Goal: Find specific page/section: Find specific page/section

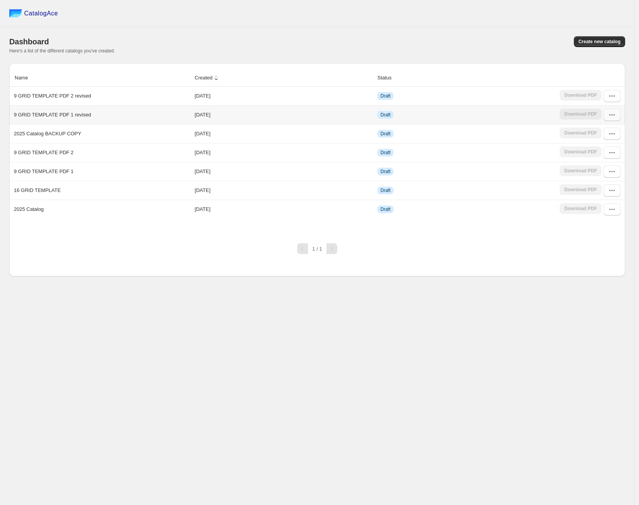
click at [611, 113] on icon "button" at bounding box center [612, 115] width 8 height 8
click at [598, 171] on span "Edit" at bounding box center [593, 171] width 8 height 6
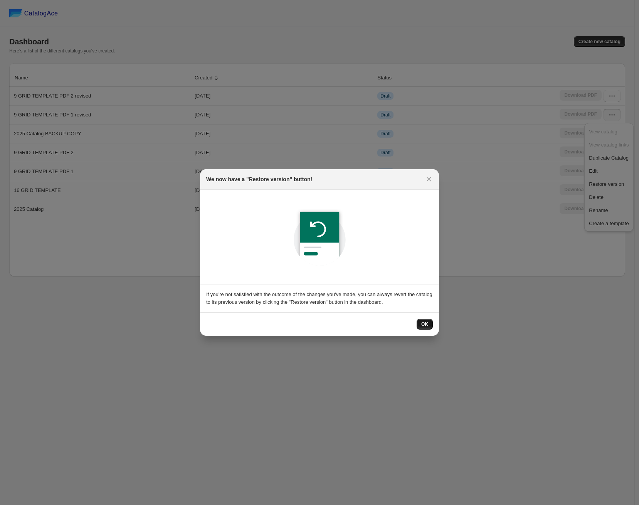
click at [421, 323] on span "OK" at bounding box center [424, 324] width 7 height 6
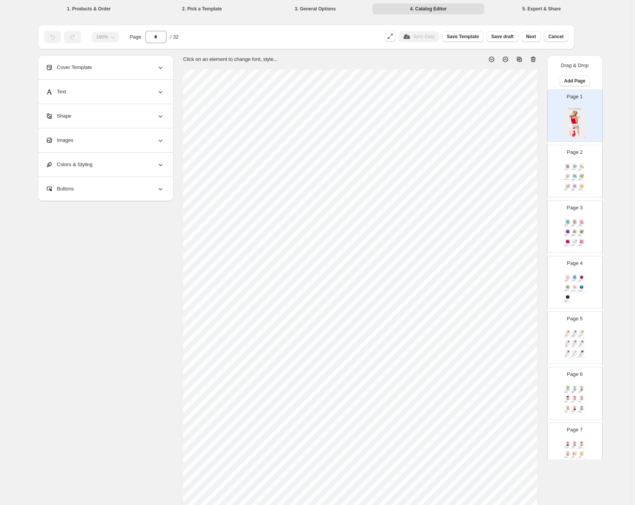
click at [572, 188] on img at bounding box center [574, 186] width 7 height 5
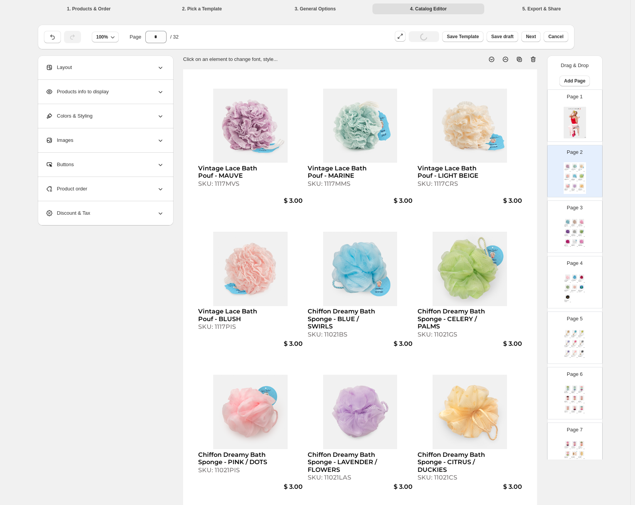
click at [577, 220] on img at bounding box center [574, 221] width 7 height 5
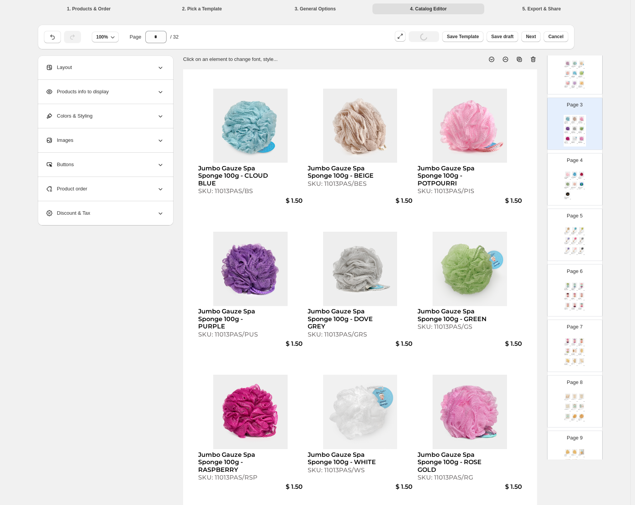
scroll to position [105, 0]
click at [581, 181] on img at bounding box center [581, 182] width 7 height 5
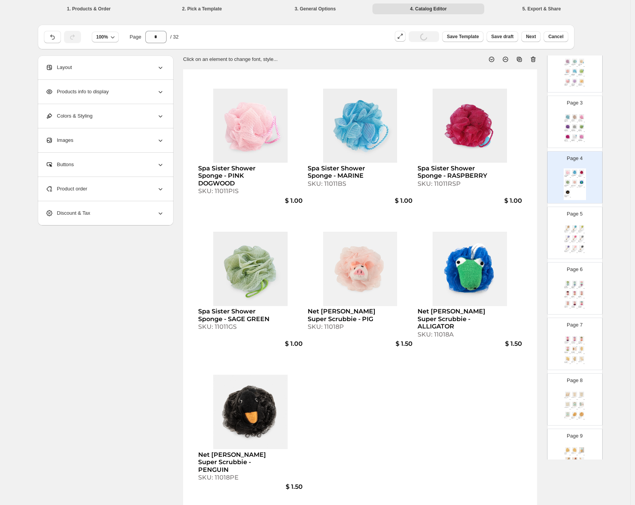
click at [581, 221] on div "Page 5 Net Sponge Stick (Beechwood) - BEIGE SKU: 11015WBES $ 3.50 Net Sponge St…" at bounding box center [572, 230] width 49 height 52
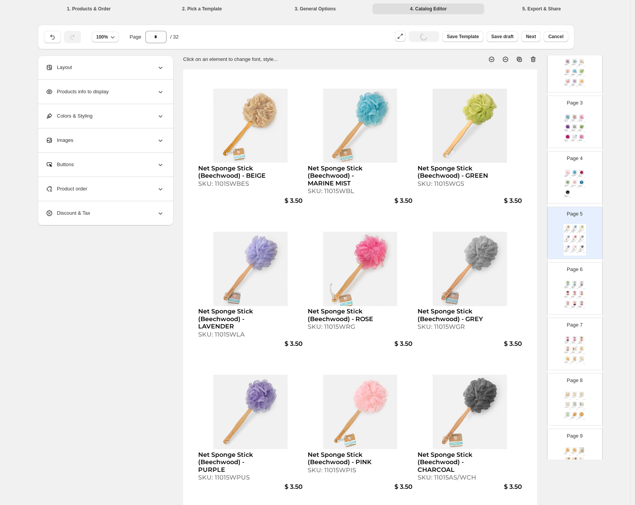
click at [583, 305] on img at bounding box center [581, 303] width 7 height 5
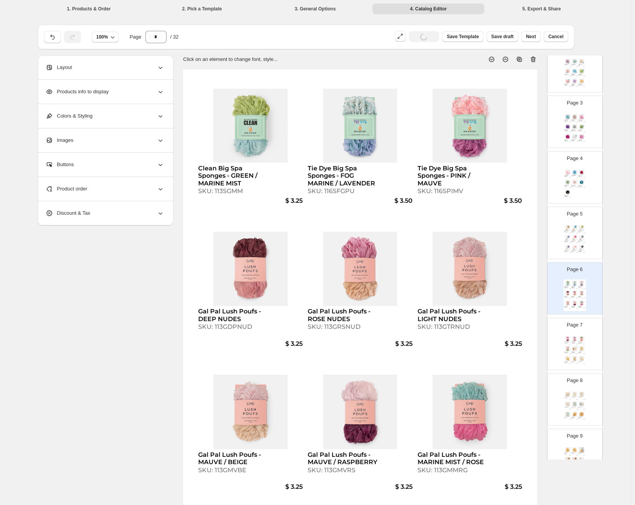
click at [582, 349] on img at bounding box center [581, 348] width 7 height 5
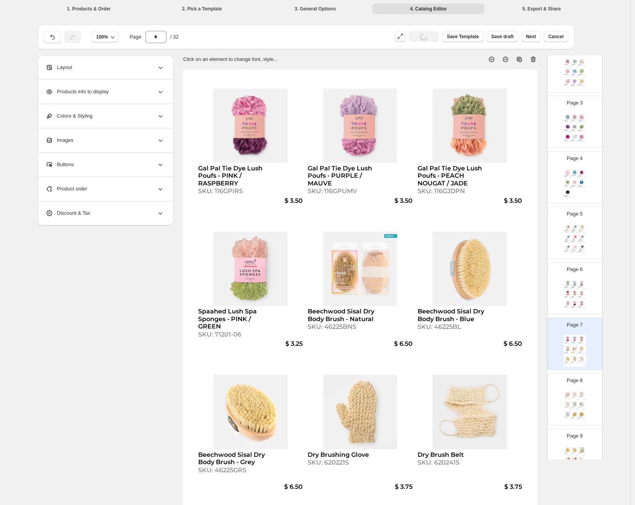
click at [582, 378] on p "Page 8" at bounding box center [575, 381] width 16 height 8
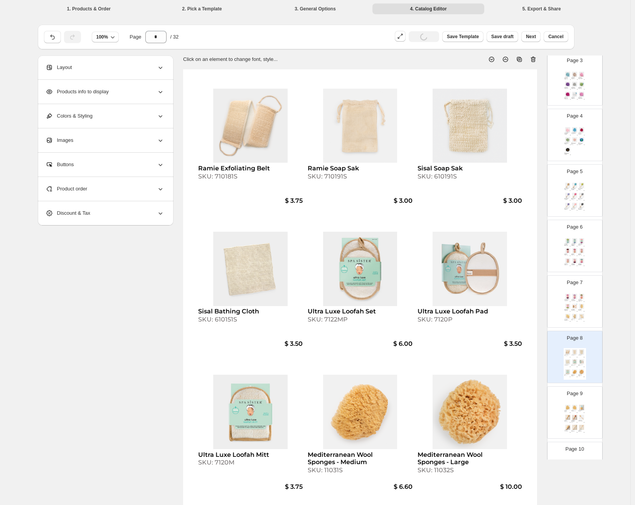
click at [580, 403] on div "Page 9 Natural Sea Sponges - Medium SKU: 11034S $ 5.65 Natural Sea Sponges - La…" at bounding box center [572, 410] width 49 height 52
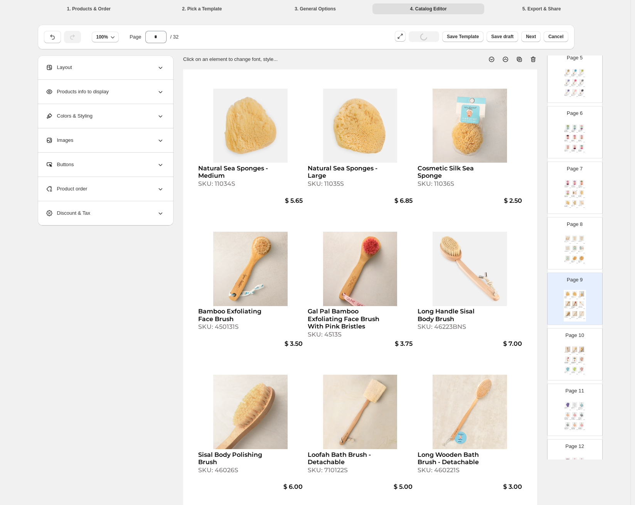
scroll to position [389, 0]
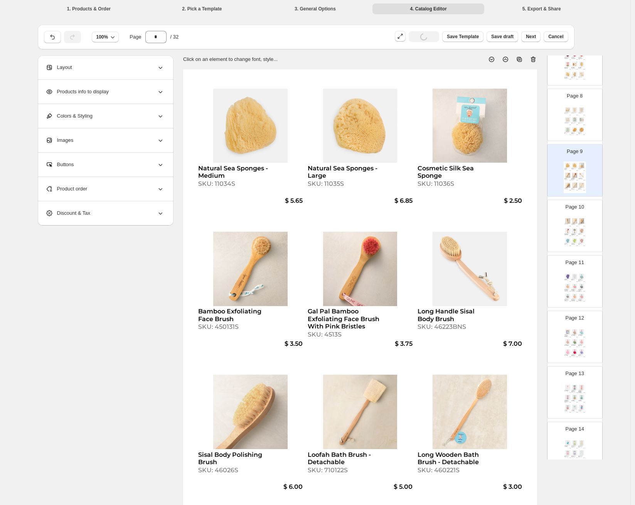
click at [573, 228] on img at bounding box center [574, 230] width 7 height 5
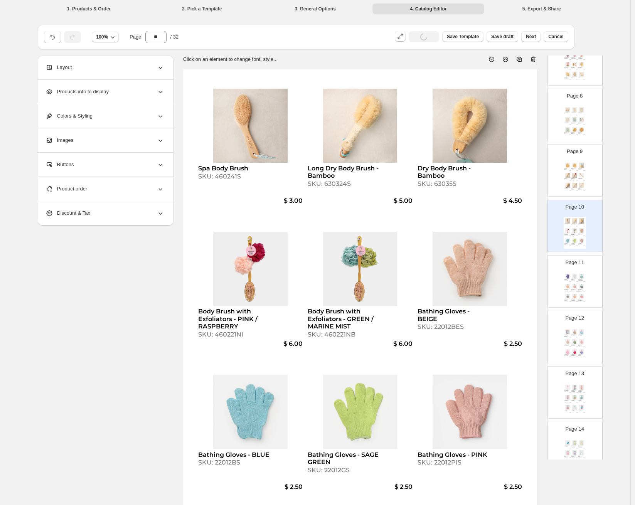
click at [578, 273] on div "Bathing Gloves - PURPLE SKU: 22012PUS $ 2.50 Bathing Gloves - WHITE SKU: 22012W…" at bounding box center [575, 289] width 22 height 32
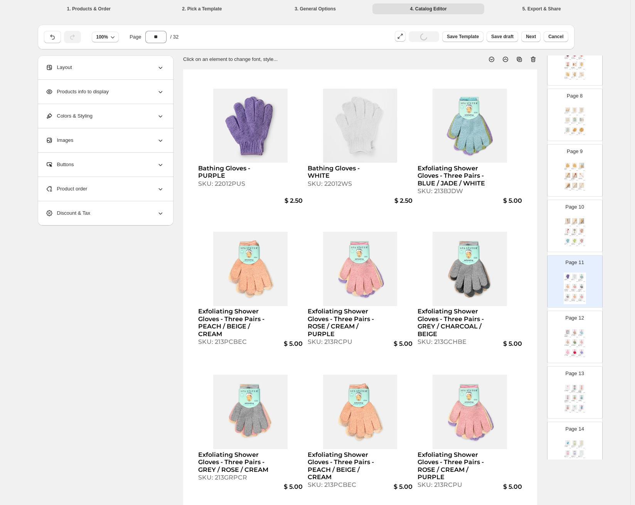
scroll to position [450, 0]
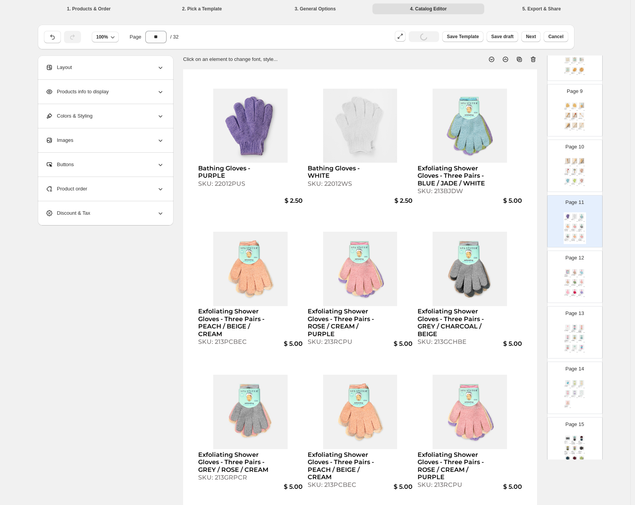
click at [576, 289] on img at bounding box center [574, 291] width 7 height 5
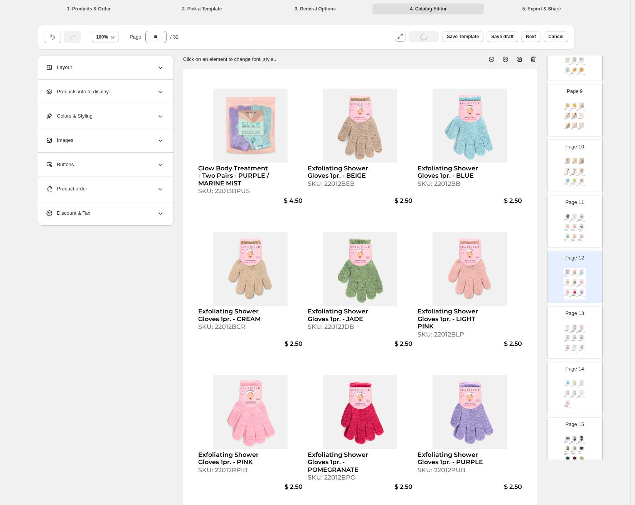
click at [582, 337] on img at bounding box center [581, 337] width 7 height 5
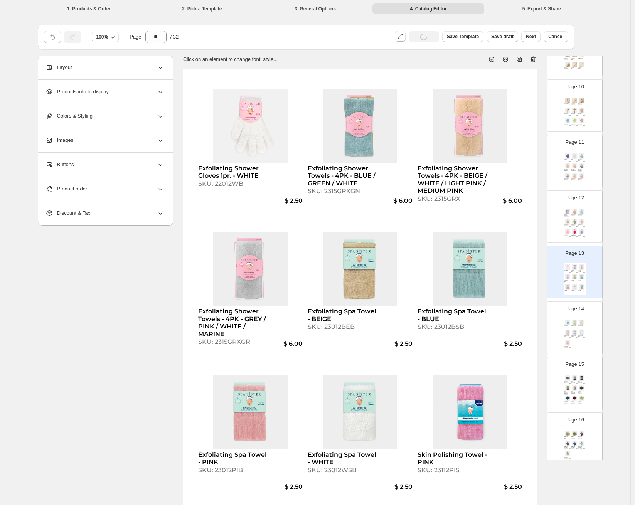
click at [582, 337] on div "Seriously Smooth Back Scrubber - WHITE SKU: 23018WS" at bounding box center [581, 336] width 7 height 2
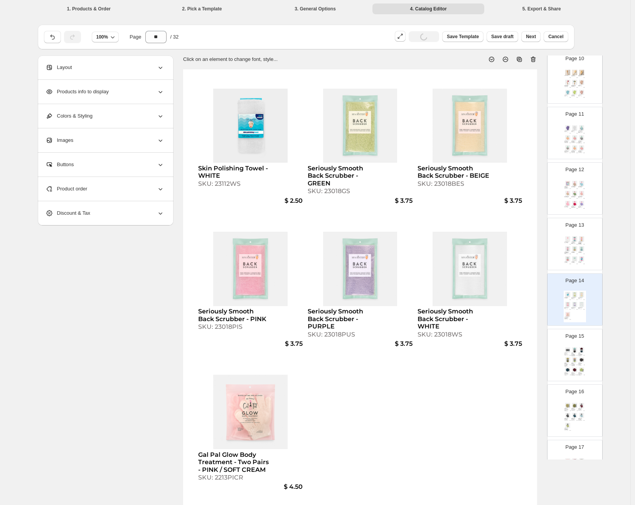
scroll to position [573, 0]
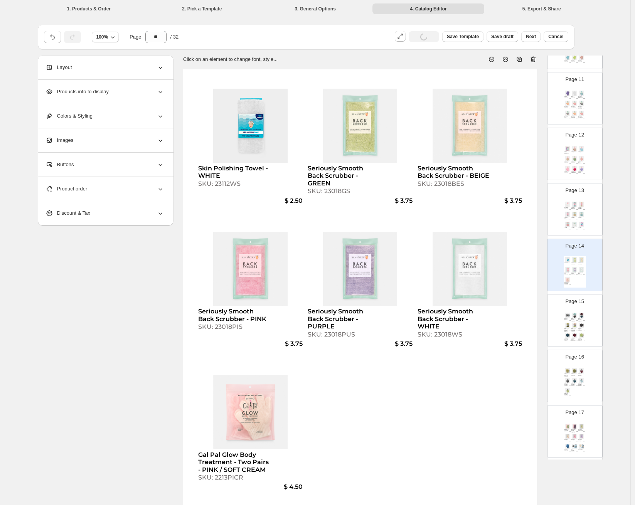
click at [582, 337] on img at bounding box center [581, 335] width 7 height 5
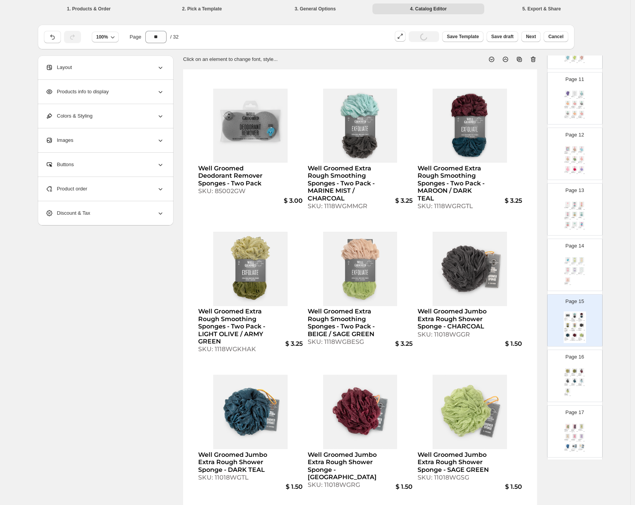
click at [580, 371] on img at bounding box center [581, 370] width 7 height 5
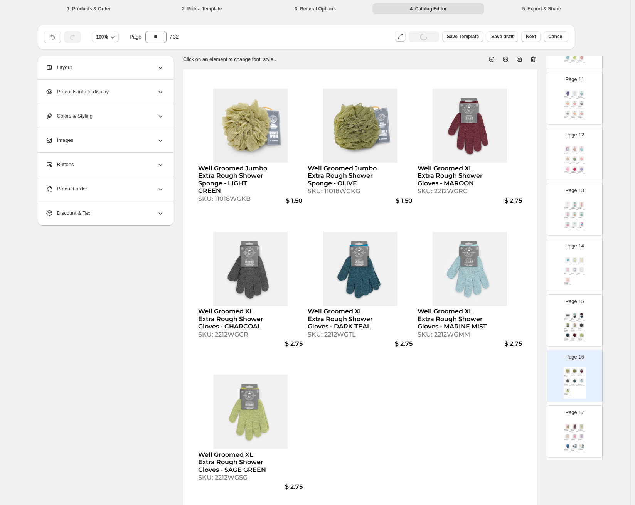
scroll to position [814, 0]
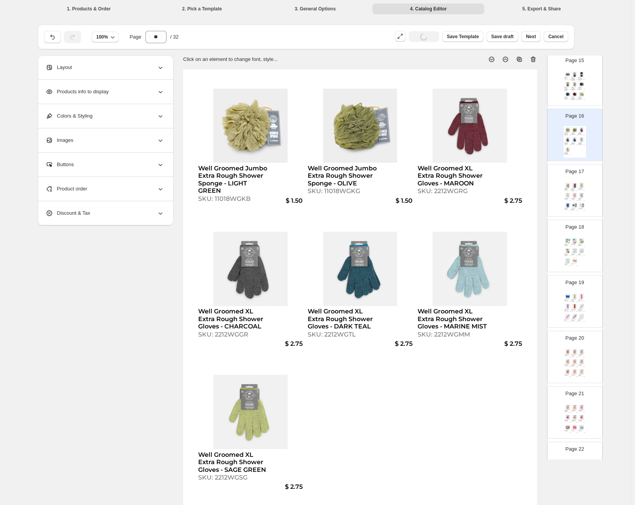
click at [572, 191] on div "SKU: 2315MVLRSP" at bounding box center [573, 191] width 5 height 1
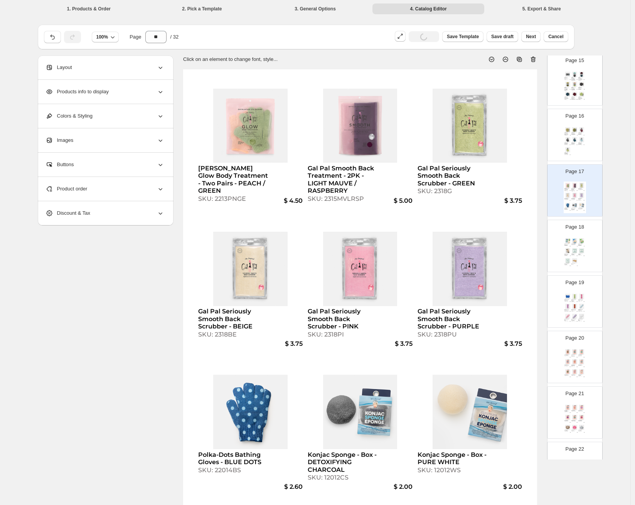
click at [575, 244] on div "Konjac Sponge - Bag - PURE WHITE" at bounding box center [573, 244] width 5 height 1
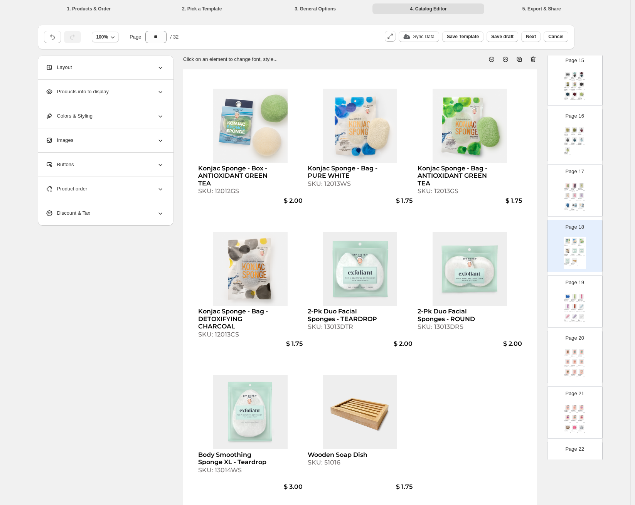
click at [581, 315] on img at bounding box center [581, 316] width 7 height 5
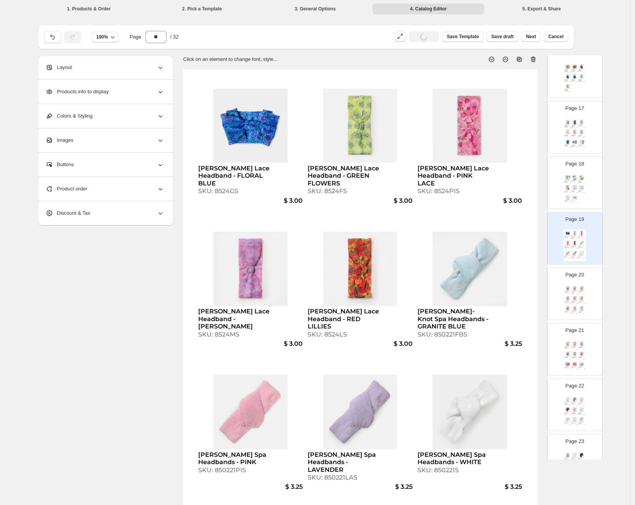
scroll to position [880, 0]
click at [575, 302] on div "Bouffant Shower Cap - LEOPARD SKU: 83032ESS $ 5.00 Bouffant Shower Cap - ELEPHA…" at bounding box center [575, 298] width 22 height 32
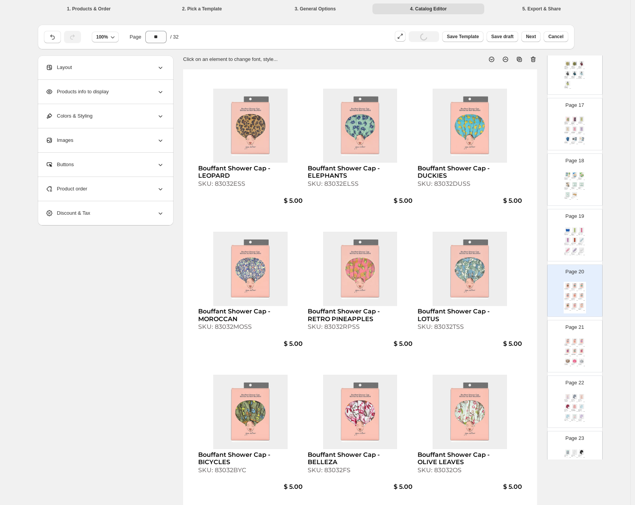
click at [574, 339] on img at bounding box center [574, 341] width 7 height 5
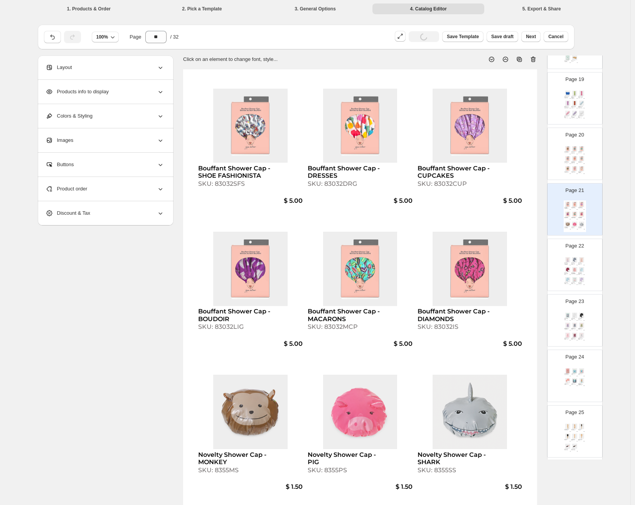
scroll to position [1018, 0]
click at [574, 273] on div "Microfiber Hair Turban Turban (Printed) - PINK / WHITE" at bounding box center [573, 272] width 5 height 2
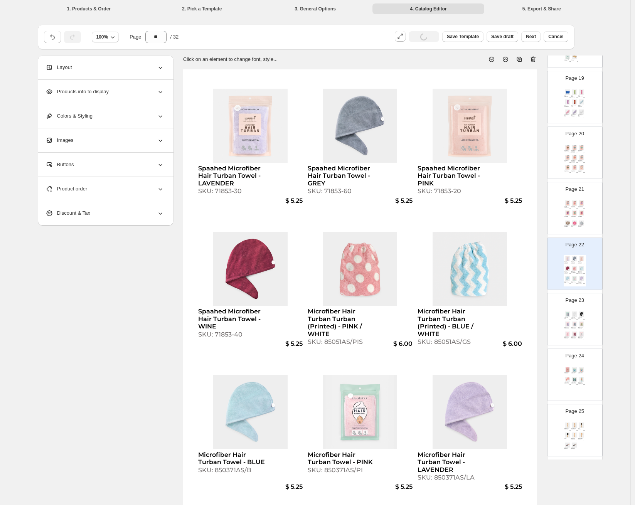
click at [578, 315] on img at bounding box center [581, 314] width 7 height 5
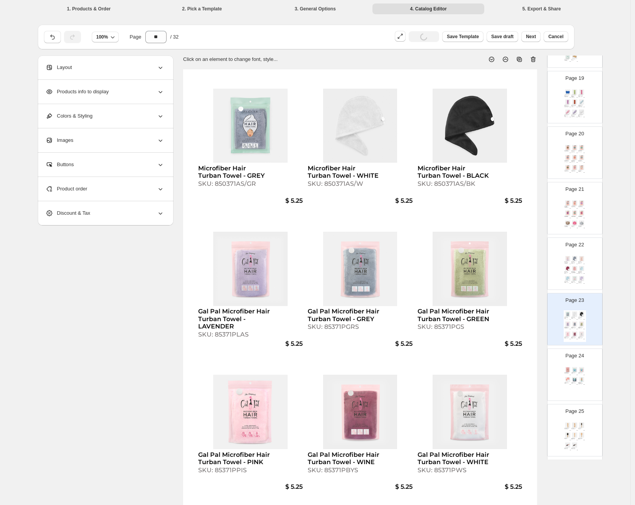
scroll to position [1161, 0]
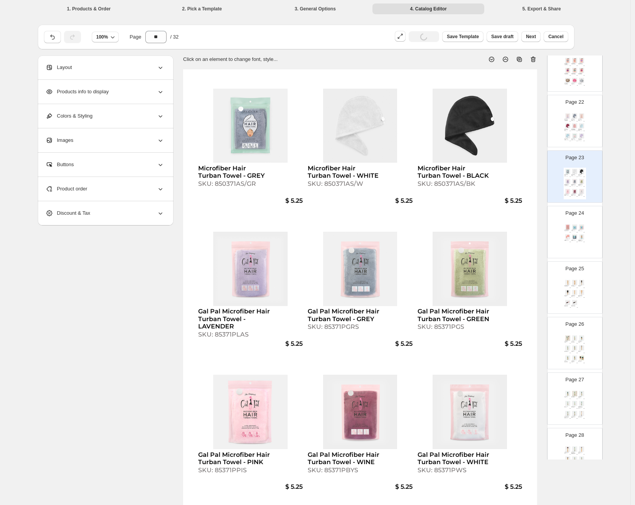
click at [575, 244] on div "Gal Pal Microfiber Hair Towel - GREEN SKU: 80132PGS $ 7.00 Thirsty Hair Turban …" at bounding box center [575, 239] width 22 height 32
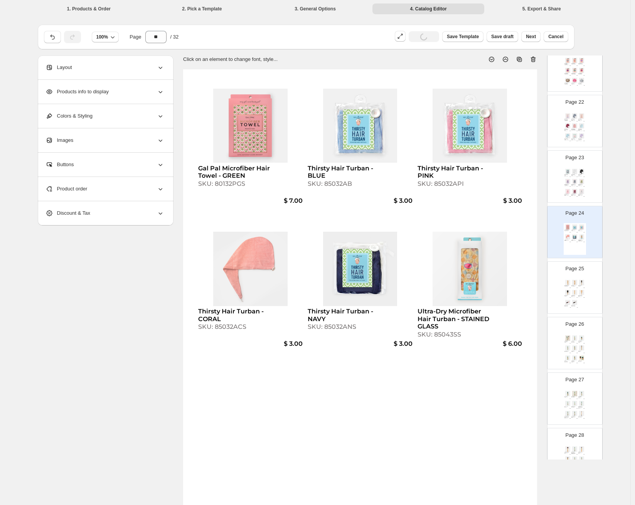
click at [579, 281] on img at bounding box center [581, 282] width 7 height 5
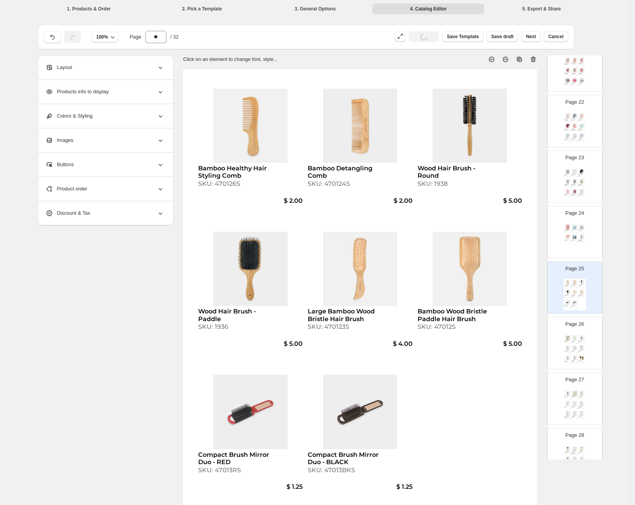
click at [578, 346] on img at bounding box center [581, 348] width 7 height 5
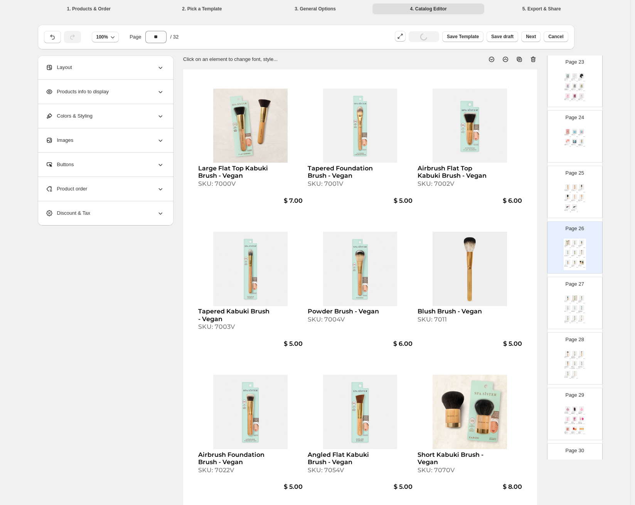
scroll to position [1261, 0]
click at [575, 301] on img at bounding box center [574, 303] width 7 height 5
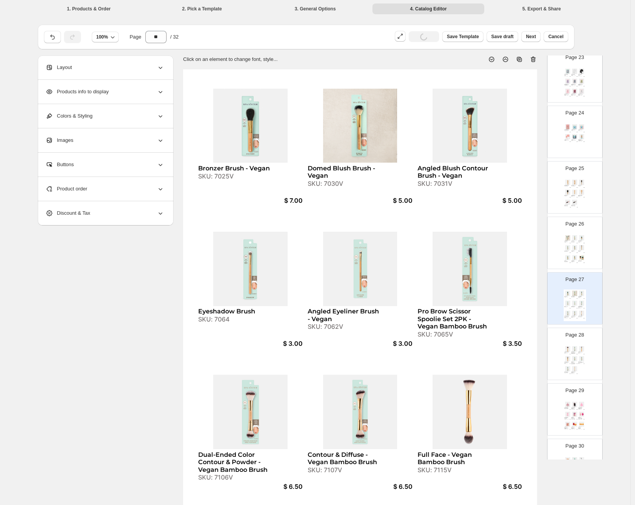
click at [572, 354] on div "Large Powder Veil - Vegan Bamboo Brush SKU: 7010V $ 5.00 Dual-Ended Blush Powde…" at bounding box center [575, 361] width 22 height 32
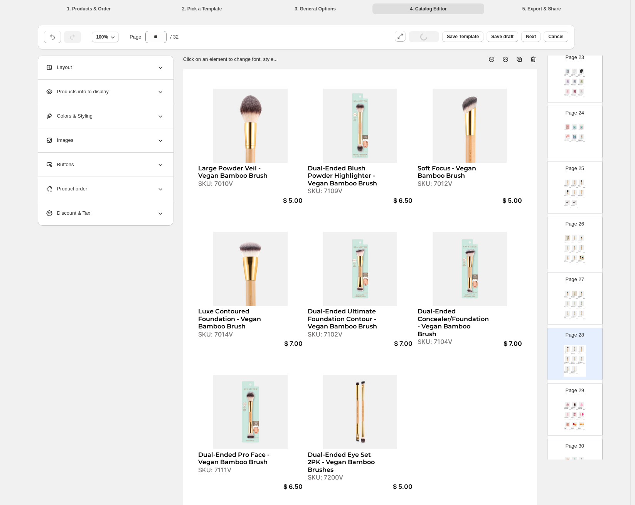
click at [576, 407] on div "Luxe Velour Powder Puffs 8pc - BLACK GORGEOUS SKU: 6028BKS" at bounding box center [574, 408] width 7 height 3
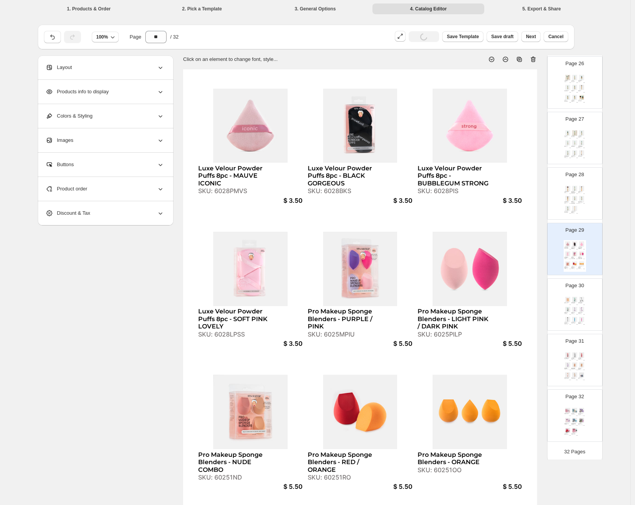
scroll to position [1424, 0]
click at [570, 318] on img at bounding box center [568, 317] width 7 height 5
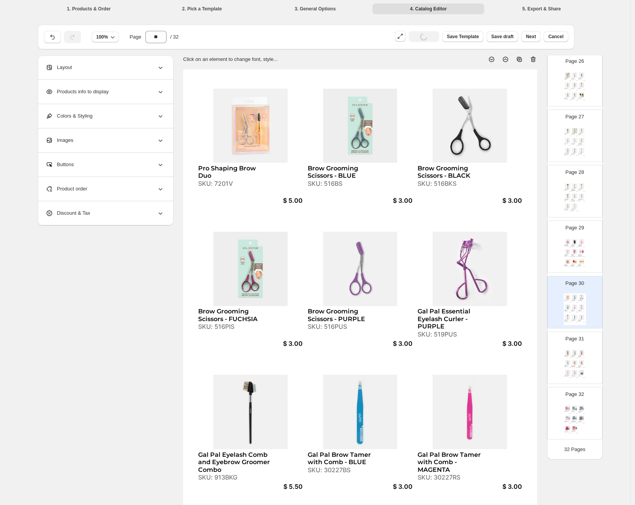
click at [574, 353] on img at bounding box center [574, 352] width 7 height 5
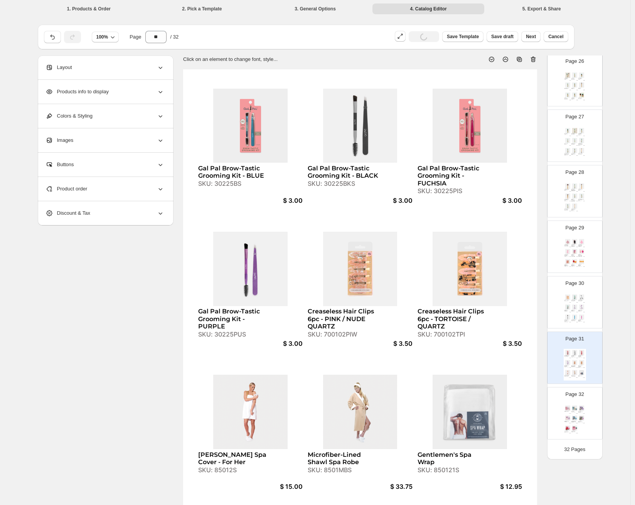
click at [576, 411] on div "Head-to-Toe Pamper Set SKU: 36003BS" at bounding box center [574, 412] width 7 height 2
type input "**"
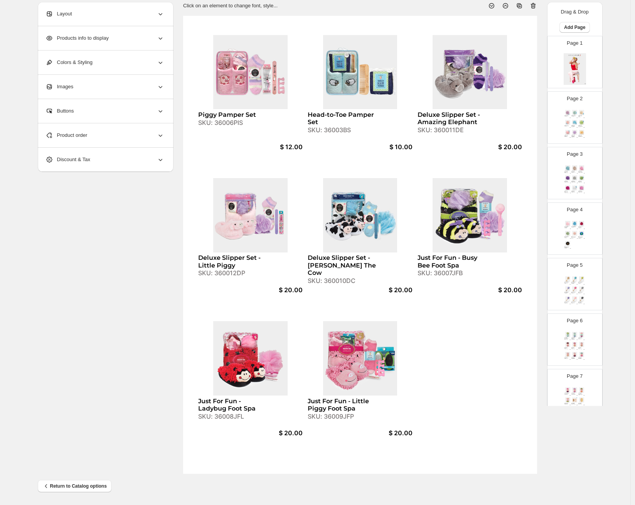
scroll to position [0, 0]
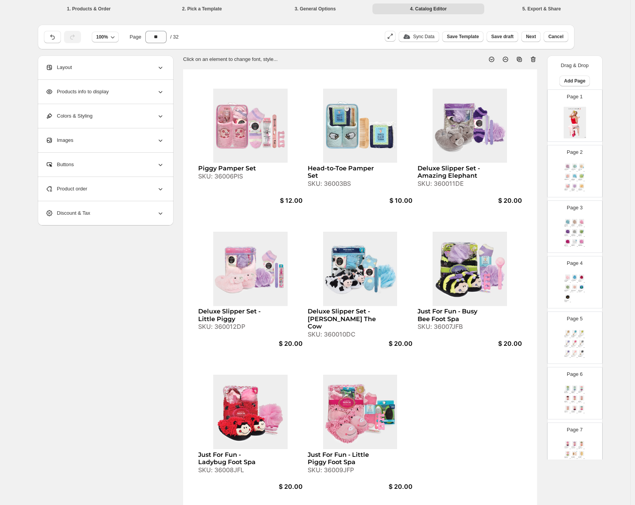
click at [573, 165] on img at bounding box center [574, 165] width 7 height 5
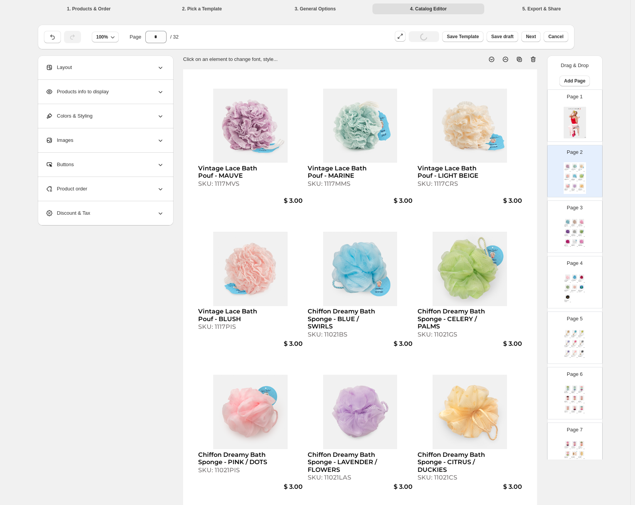
click at [575, 221] on img at bounding box center [574, 221] width 7 height 5
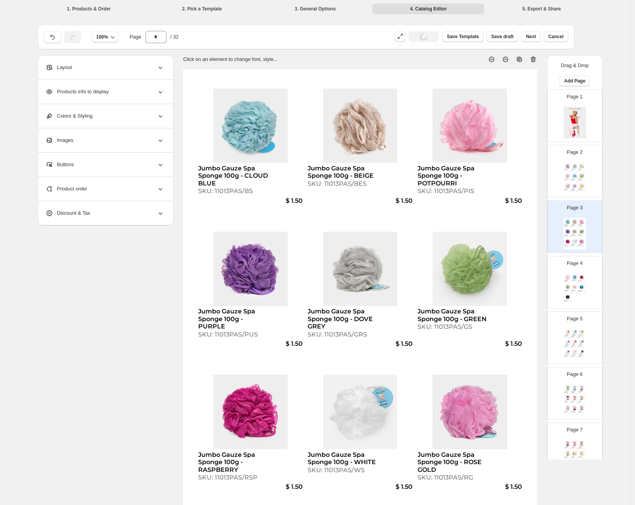
click at [587, 270] on div "Page 4 Spa Sister Shower Sponge - PINK DOGWOOD SKU: 11011PIS $ 1.00 Spa Sister …" at bounding box center [572, 279] width 49 height 52
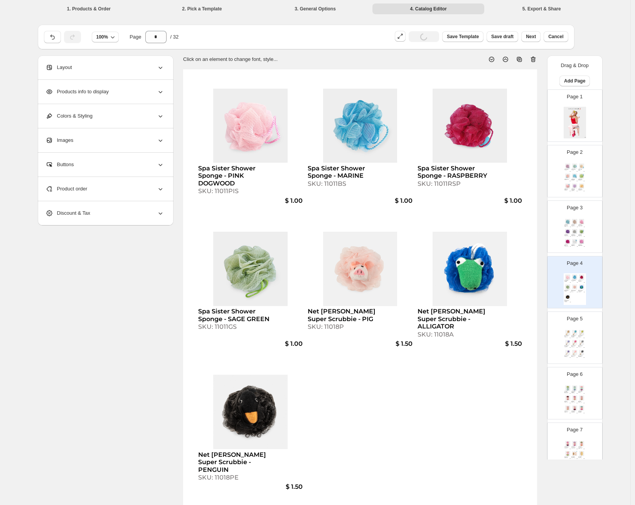
click at [574, 330] on img at bounding box center [574, 332] width 7 height 5
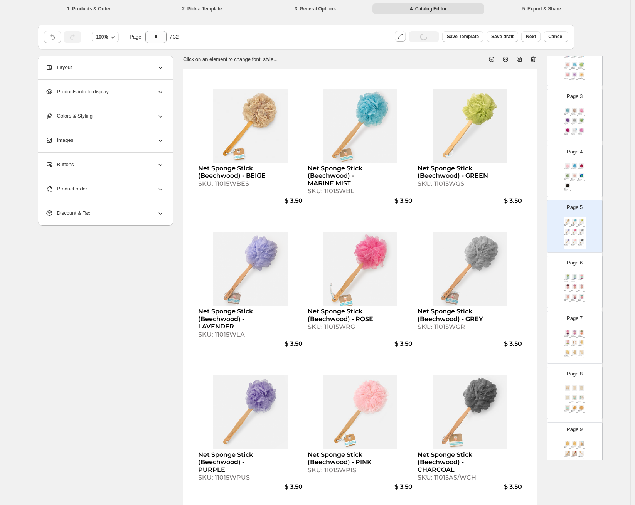
scroll to position [113, 0]
click at [571, 296] on img at bounding box center [574, 295] width 7 height 5
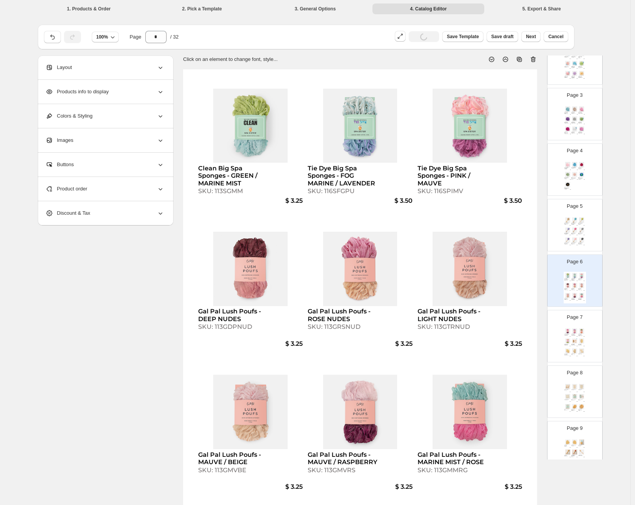
click at [574, 330] on img at bounding box center [574, 331] width 7 height 5
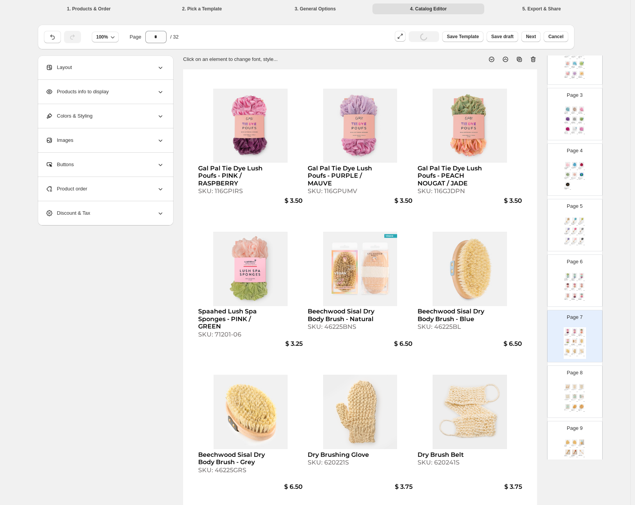
click at [577, 382] on div "Page 8 Ramie Exfoliating Belt SKU: 710181S $ 3.75 Ramie Soap Sak SKU: 710191S $…" at bounding box center [572, 389] width 49 height 52
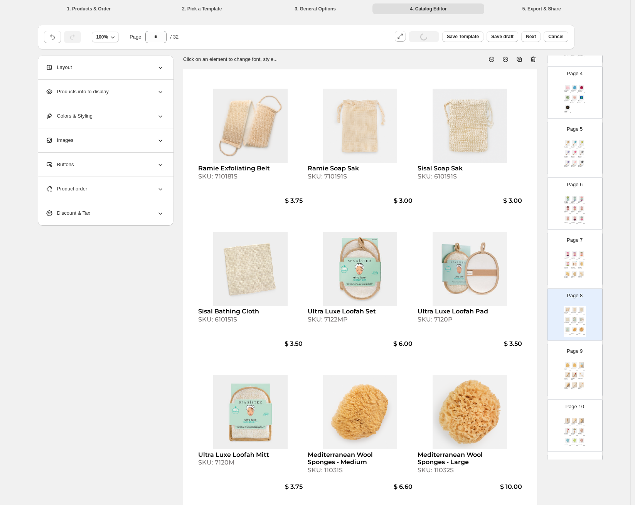
scroll to position [271, 0]
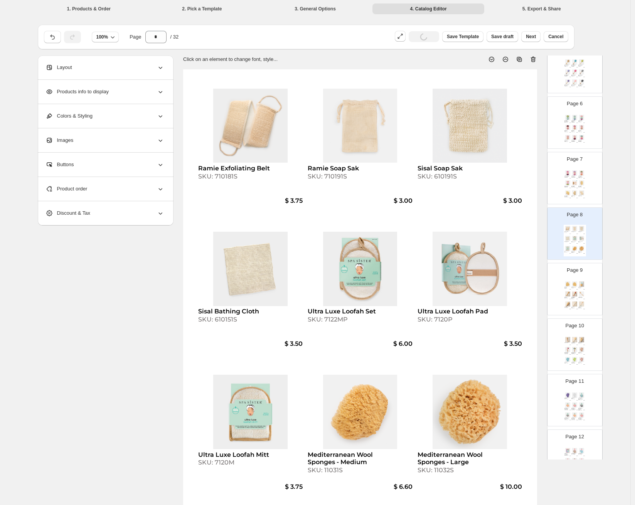
click at [572, 298] on div "Gal Pal Bamboo Exfoliating Face Brush With Pink Bristles" at bounding box center [573, 298] width 5 height 2
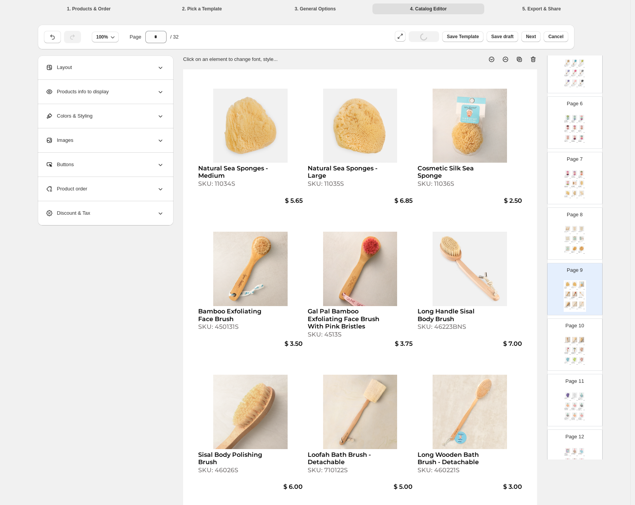
click at [576, 340] on img at bounding box center [574, 339] width 7 height 5
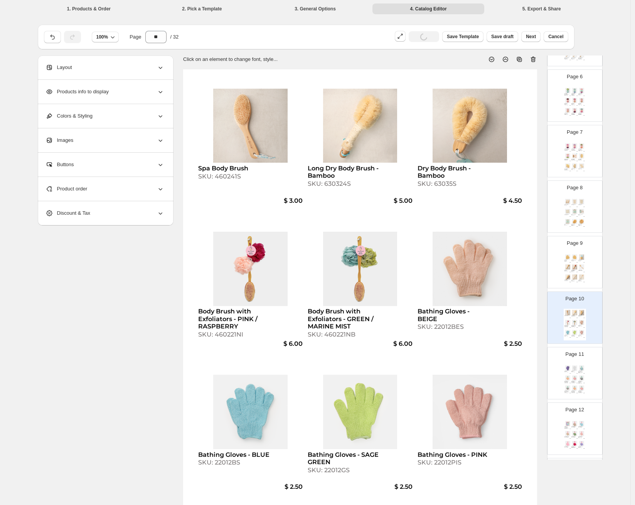
scroll to position [336, 0]
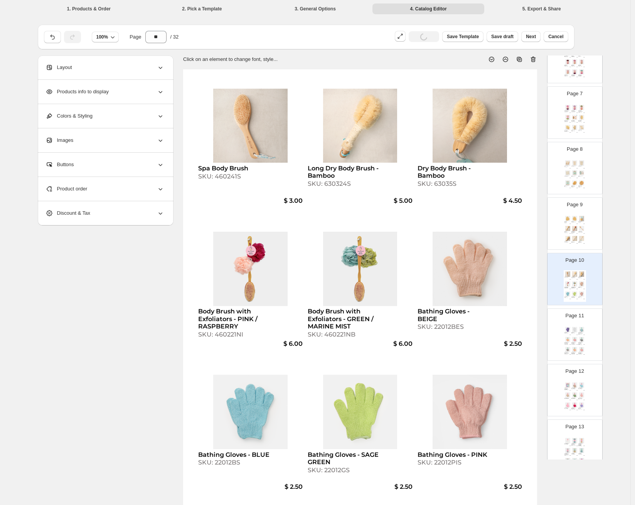
click at [574, 335] on div "Bathing Gloves - PURPLE SKU: 22012PUS $ 2.50 Bathing Gloves - WHITE SKU: 22012W…" at bounding box center [575, 342] width 22 height 32
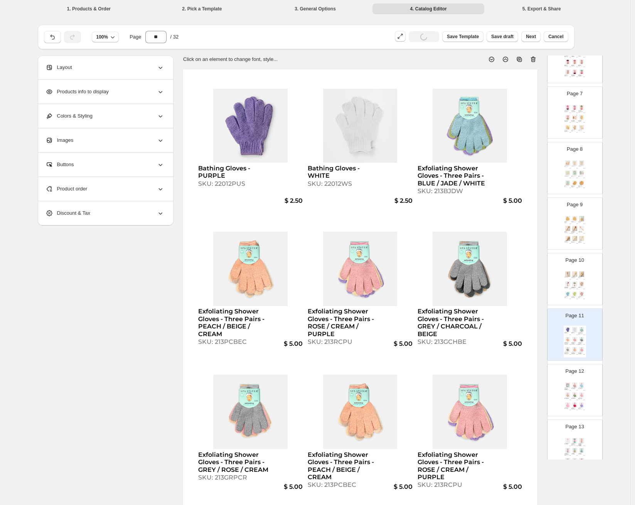
click at [578, 296] on img at bounding box center [581, 294] width 7 height 5
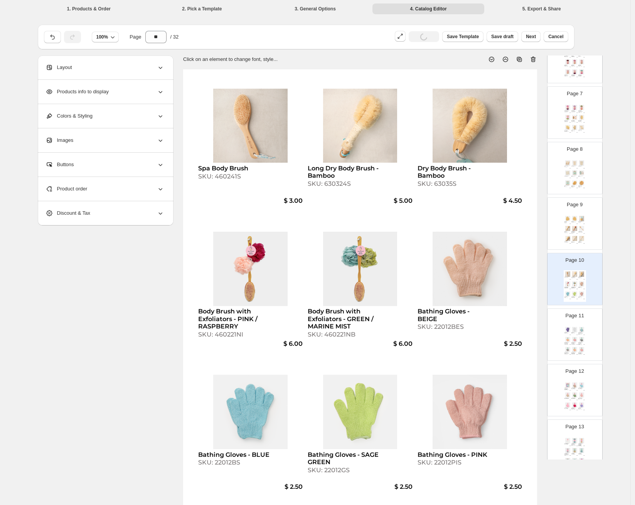
click at [583, 398] on div "Exfoliating Shower Gloves 1pr. - LIGHT PINK SKU: 22012BLP" at bounding box center [581, 399] width 7 height 2
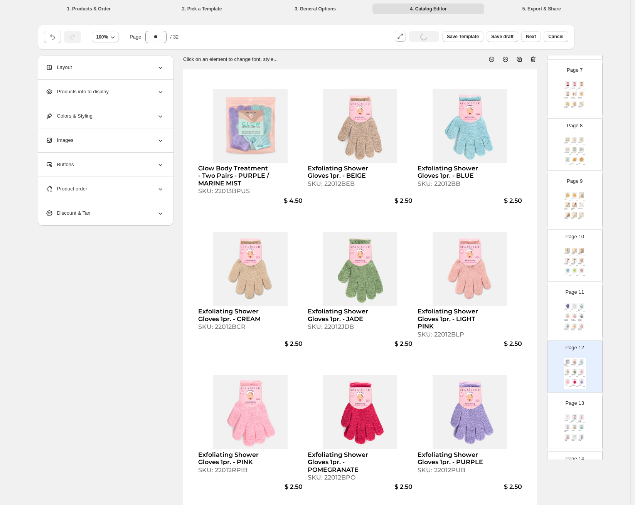
scroll to position [469, 0]
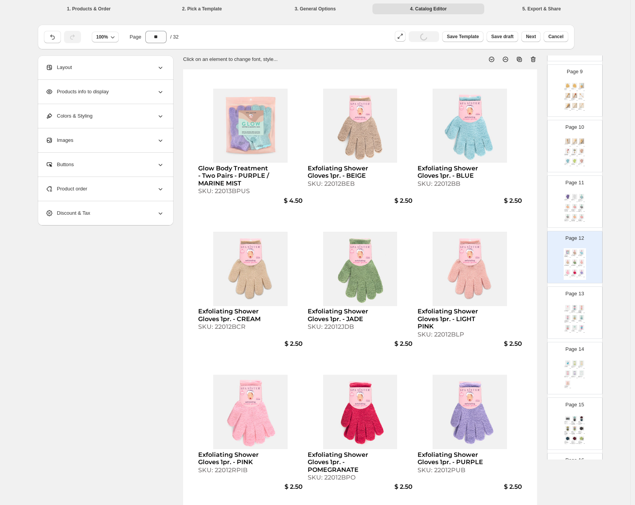
click at [578, 332] on div "Exfoliating Shower Gloves 1pr. - WHITE SKU: 22012WB $ 2.50 Exfoliating Shower T…" at bounding box center [575, 320] width 22 height 32
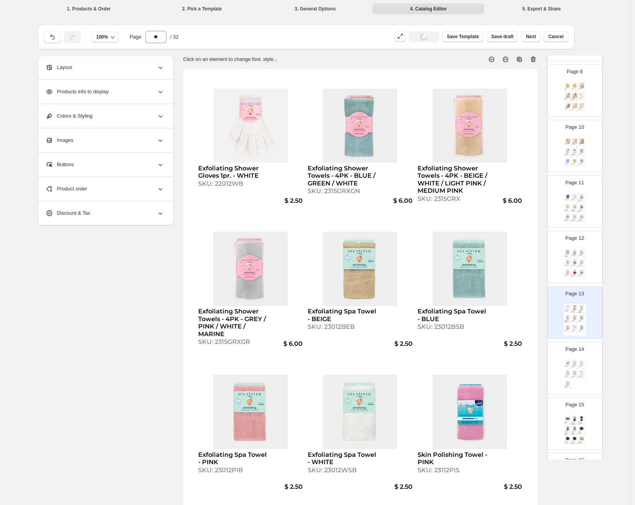
click at [582, 370] on div "Skin Polishing Towel - WHITE SKU: 23112WS $ 2.50 Seriously Smooth Back Scrubber…" at bounding box center [575, 375] width 22 height 32
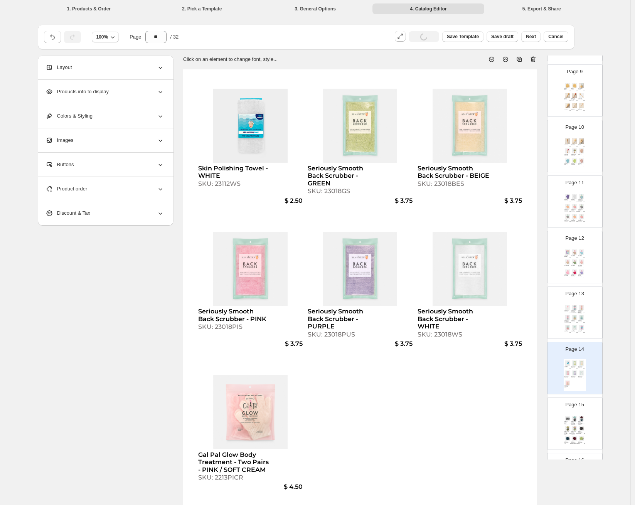
scroll to position [532, 0]
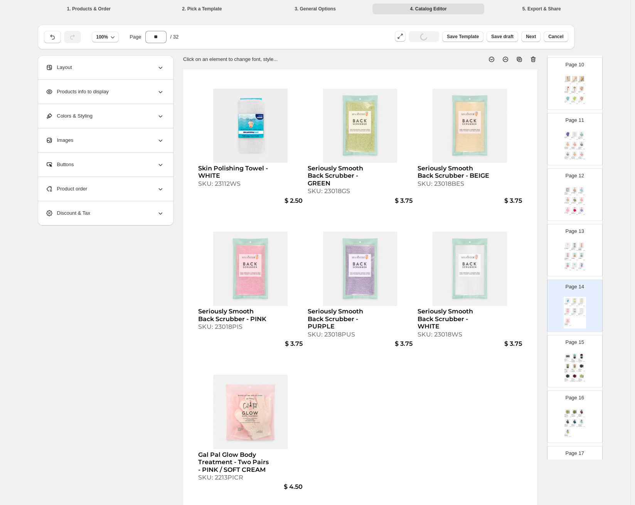
click at [583, 371] on div "$ 1.50" at bounding box center [584, 371] width 2 height 0
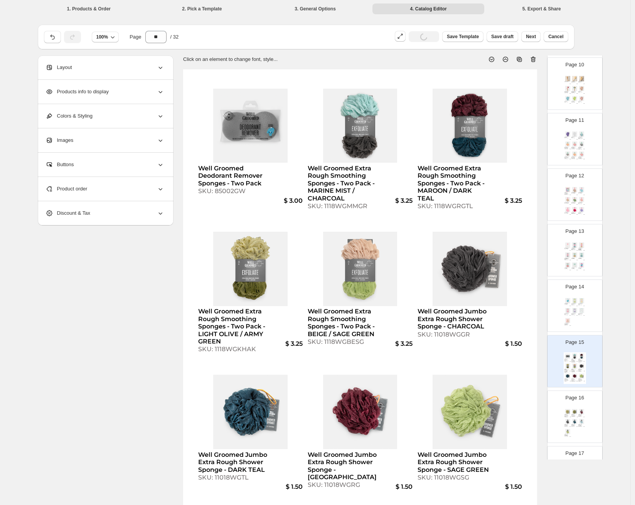
click at [582, 403] on div "Page 16 Well Groomed Jumbo Extra Rough Shower Sponge - LIGHT GREEN SKU: 11018WG…" at bounding box center [572, 414] width 49 height 52
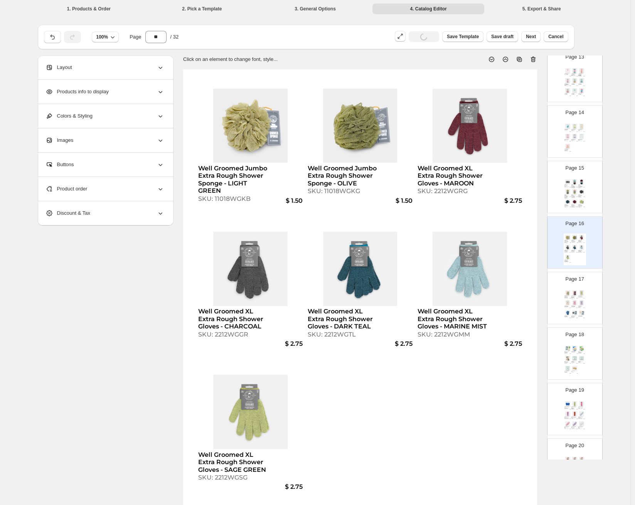
scroll to position [708, 0]
click at [578, 294] on div "Gal Pal Seriously Smooth Back Scrubber - GREEN" at bounding box center [580, 294] width 5 height 2
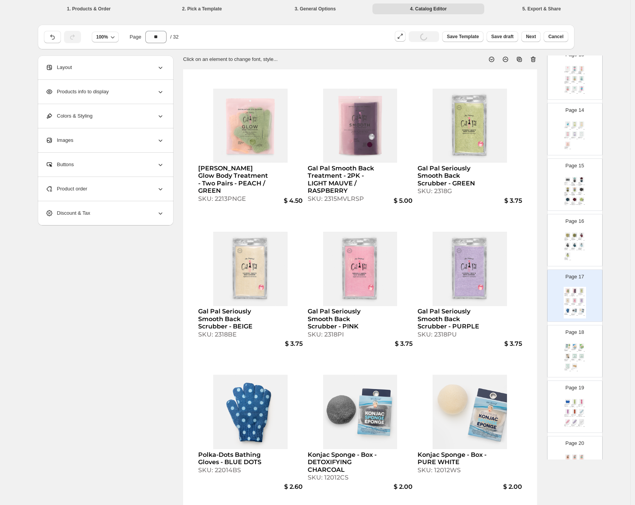
click at [584, 359] on div "Konjac Sponge - Box - ANTIOXIDANT GREEN TEA SKU: 12012GS $ 2.00 Konjac Sponge -…" at bounding box center [575, 358] width 22 height 32
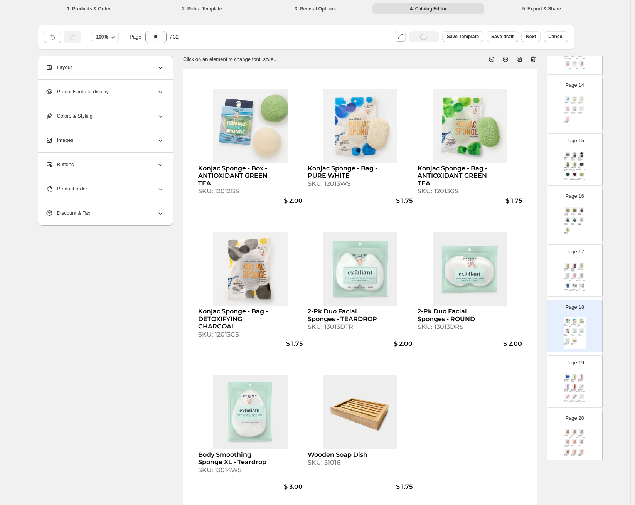
click at [585, 379] on div "Page 19 [PERSON_NAME] Lace Headband - FLORAL BLUE SKU: 8524GS $ 3.00 [PERSON_NA…" at bounding box center [572, 379] width 49 height 52
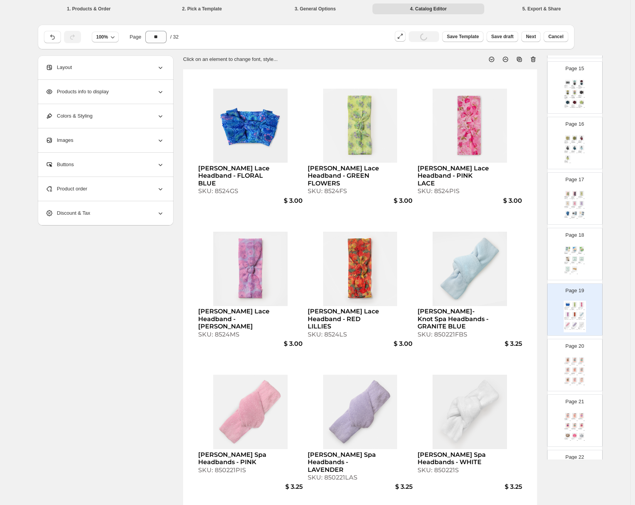
scroll to position [835, 0]
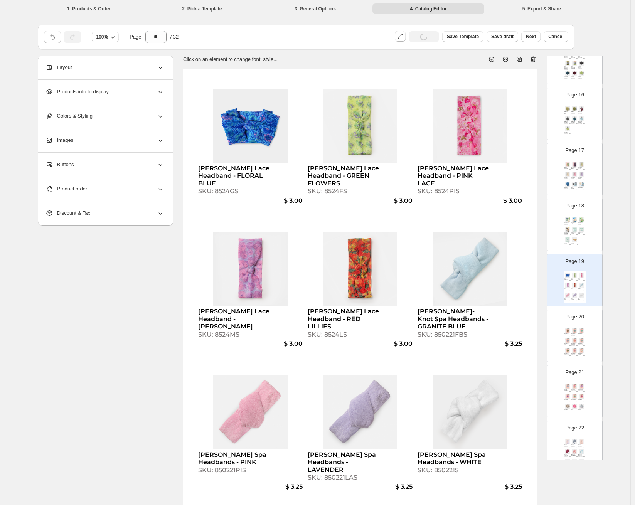
click at [579, 344] on div "SKU: 83032TSS" at bounding box center [580, 344] width 5 height 0
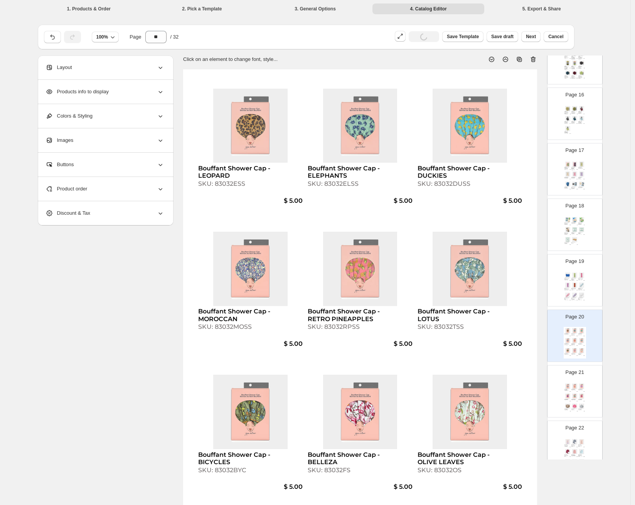
click at [581, 391] on div "Bouffant Shower Cap - SHOE FASHIONISTA SKU: 83032SFS $ 5.00 Bouffant Shower Cap…" at bounding box center [575, 399] width 22 height 32
type input "**"
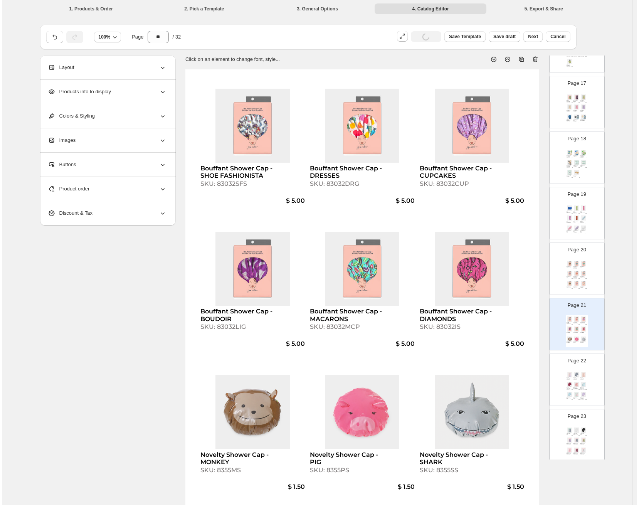
scroll to position [968, 0]
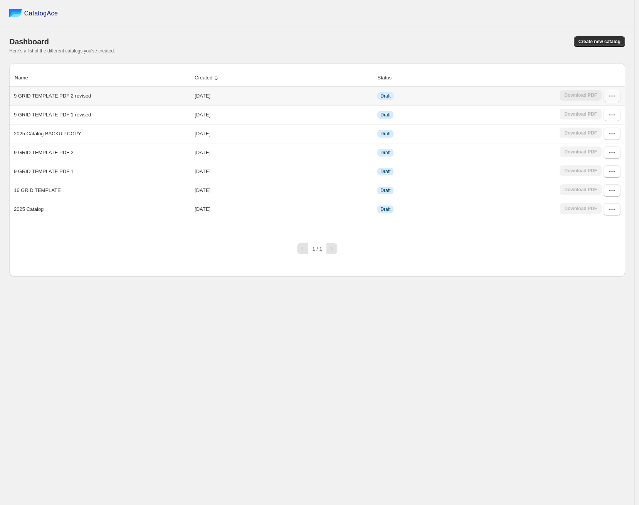
click at [610, 94] on icon "button" at bounding box center [612, 96] width 8 height 8
click at [609, 150] on span "Edit" at bounding box center [609, 152] width 40 height 8
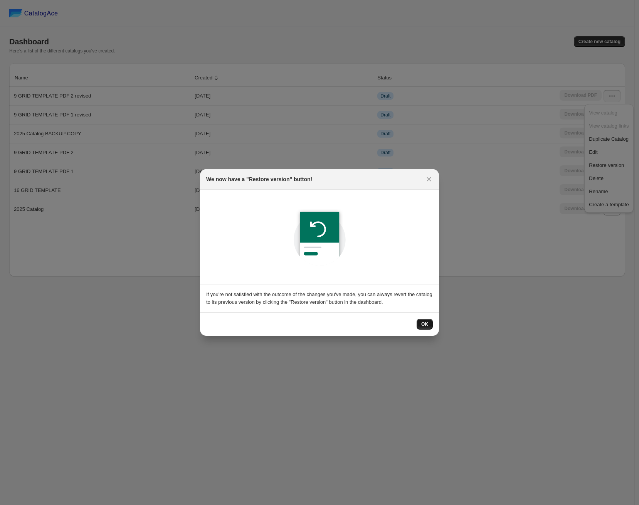
click at [425, 321] on button "OK" at bounding box center [425, 324] width 16 height 11
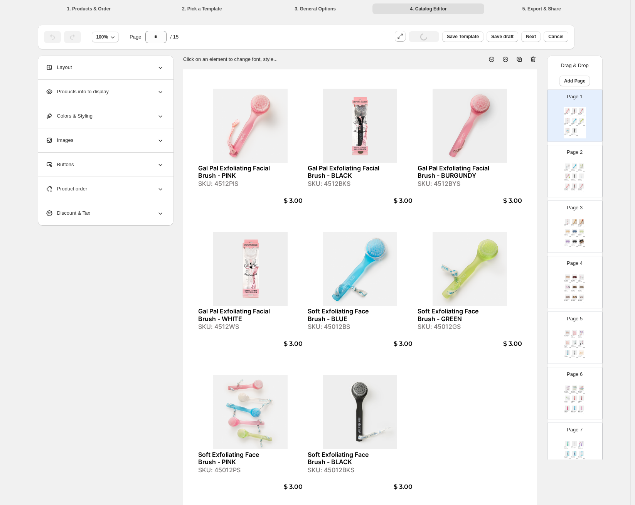
click at [584, 167] on img at bounding box center [581, 165] width 7 height 5
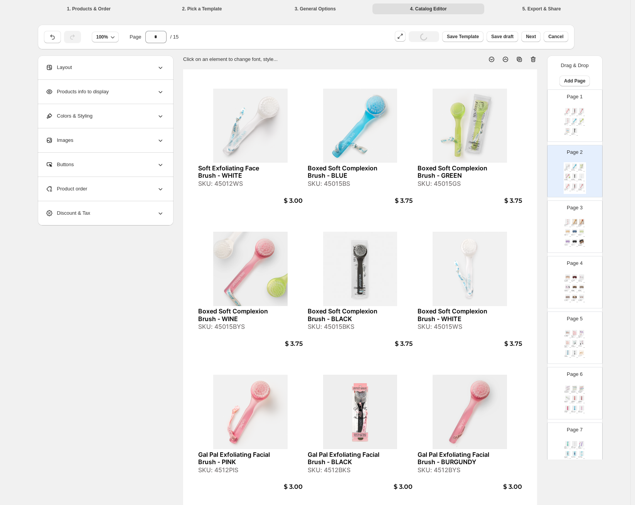
click at [575, 234] on div "Silk Sleep Mask - NAVY SKU: 8721NS" at bounding box center [574, 235] width 7 height 2
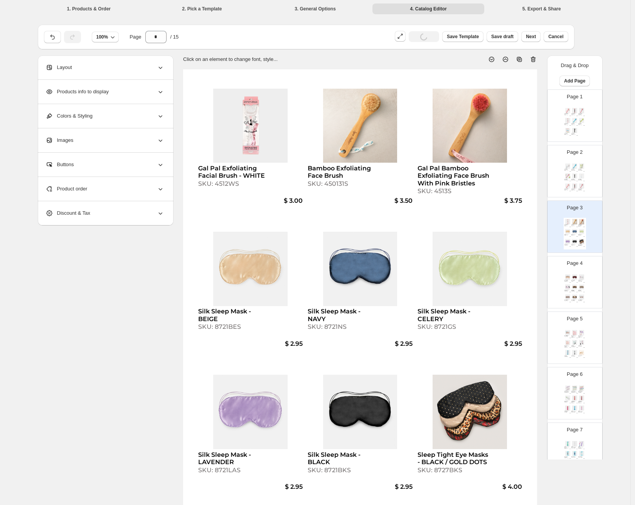
click at [583, 285] on img at bounding box center [581, 287] width 7 height 5
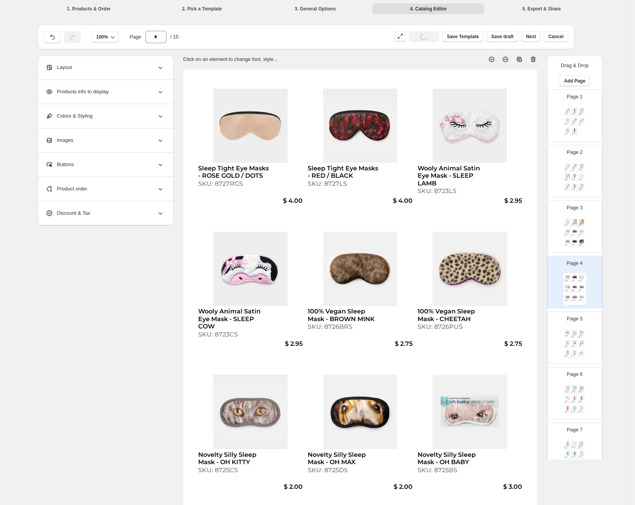
scroll to position [59, 0]
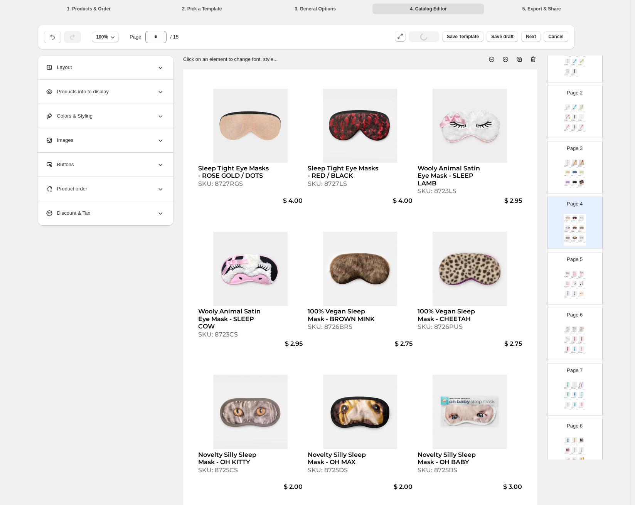
click at [581, 273] on img at bounding box center [581, 273] width 7 height 5
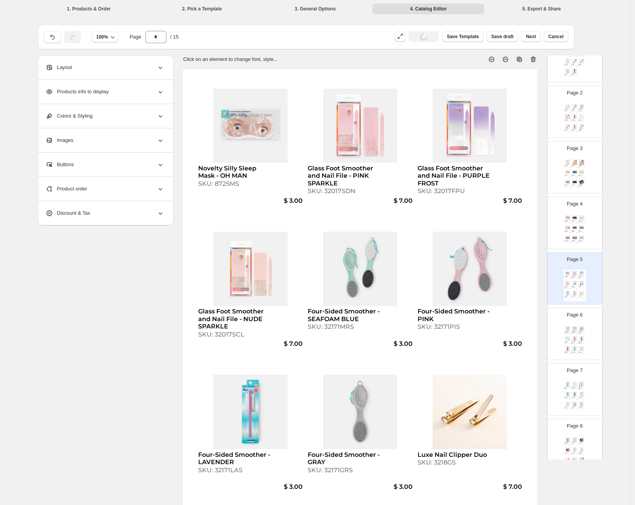
click at [565, 348] on img at bounding box center [568, 348] width 7 height 5
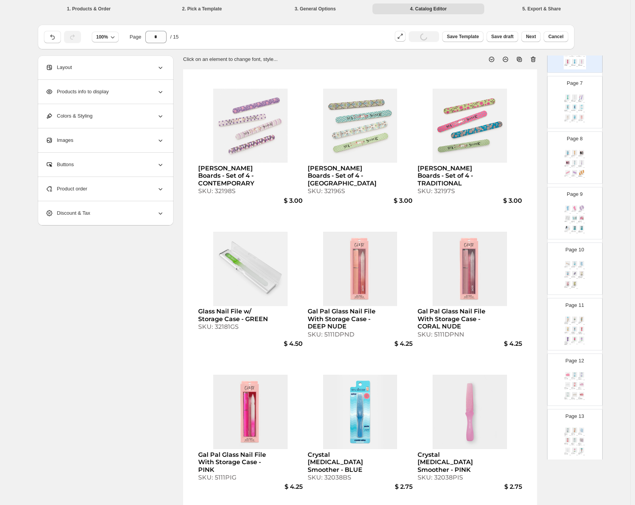
scroll to position [404, 0]
click at [571, 119] on div "SKU: 32022LAS" at bounding box center [573, 119] width 5 height 0
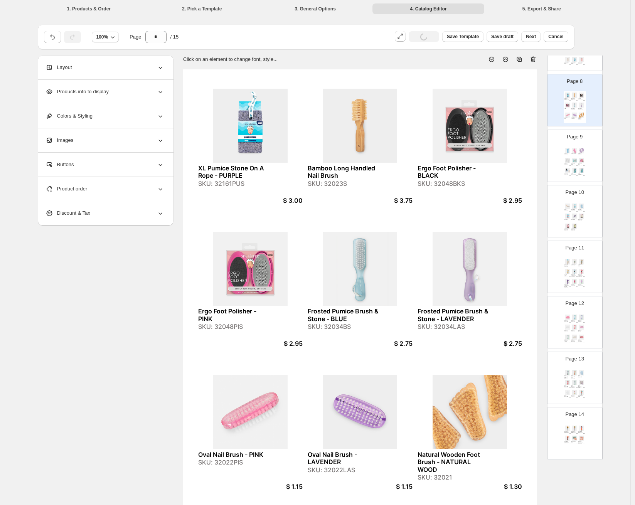
click at [578, 148] on img at bounding box center [581, 150] width 7 height 5
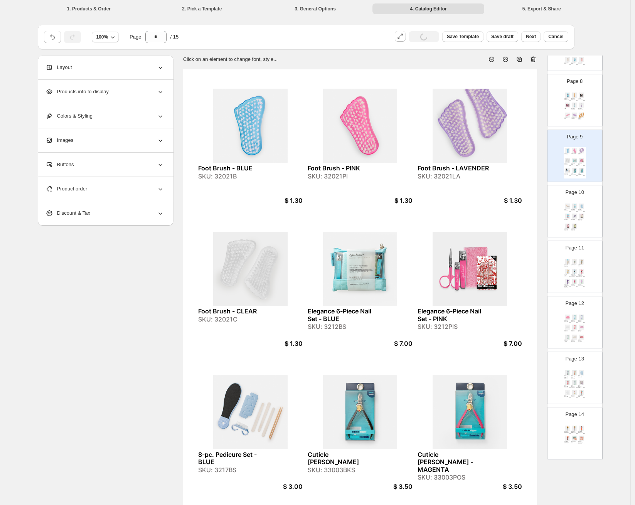
click at [578, 222] on div "Pumice Foot Paddle SKU: 32015S $ 3.00 Curved Pumice Stone - Natural SKU: 32018S…" at bounding box center [575, 218] width 22 height 32
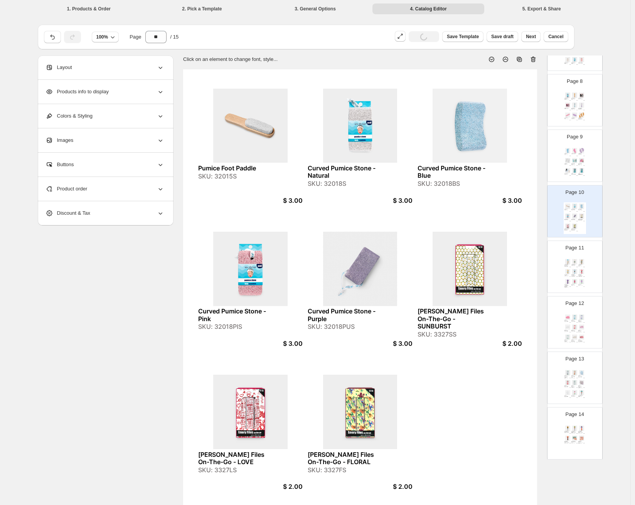
click at [581, 278] on div "Dreamy-Soft Treatment Socks With Jojoba & Lavender Oils SKU: 85153OS $ 6.00 Tre…" at bounding box center [575, 274] width 22 height 32
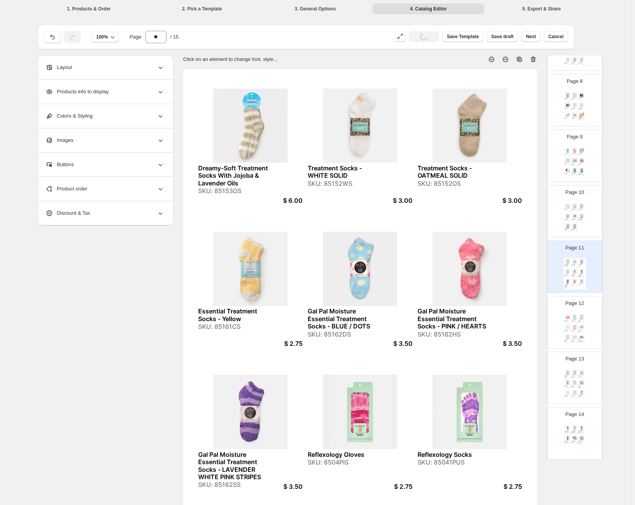
click at [575, 317] on img at bounding box center [574, 317] width 7 height 5
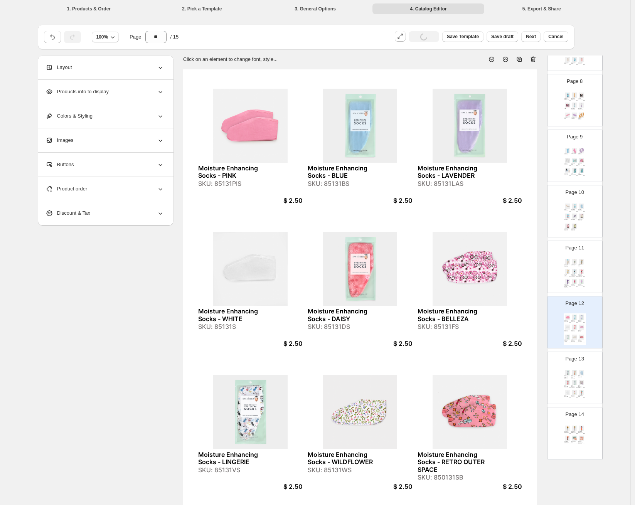
scroll to position [460, 0]
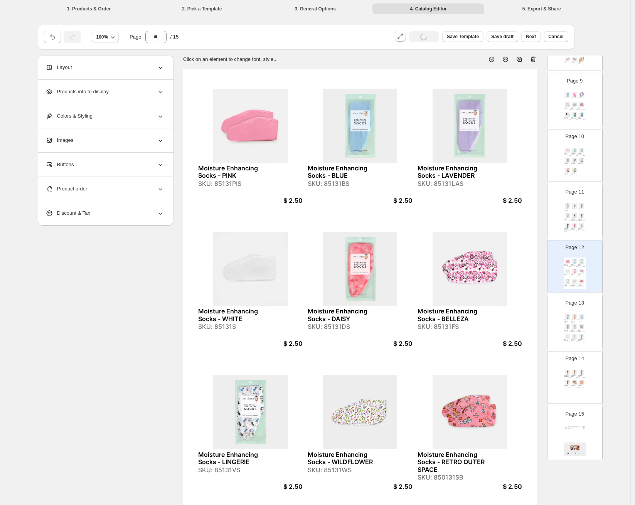
click at [575, 329] on img at bounding box center [574, 326] width 7 height 5
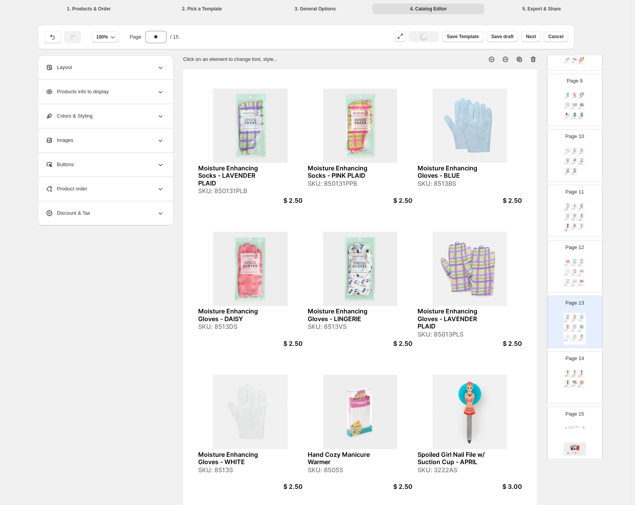
click at [570, 375] on div "Spoiled Girl Nail File w/ Suction Cup - FRANCESCA SKU: 3222FS" at bounding box center [568, 376] width 7 height 2
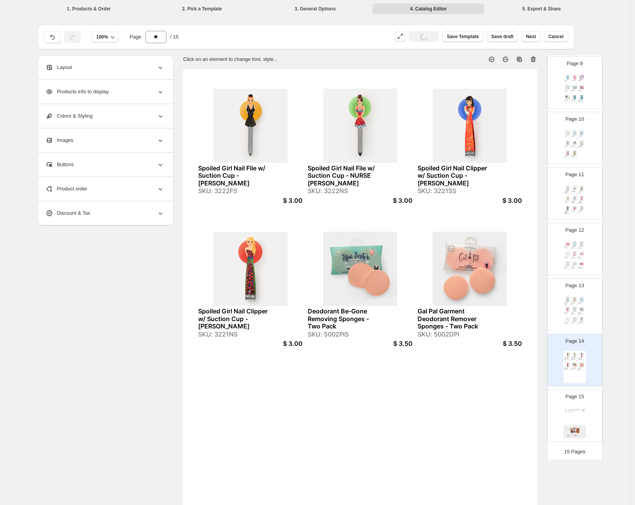
scroll to position [480, 0]
click at [578, 390] on div "Page 15" at bounding box center [572, 410] width 49 height 52
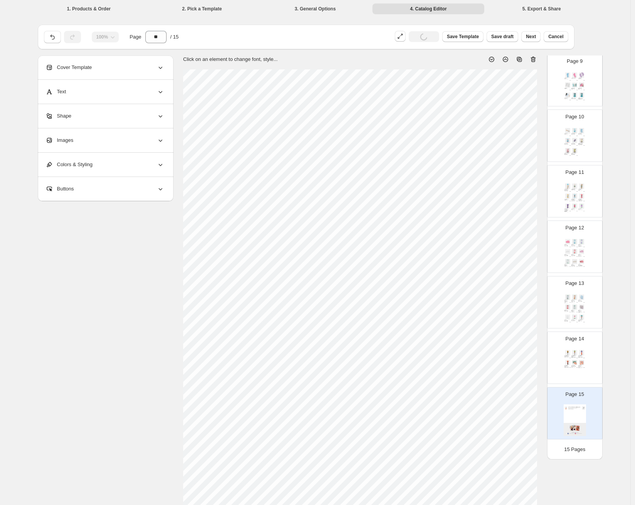
scroll to position [0, 0]
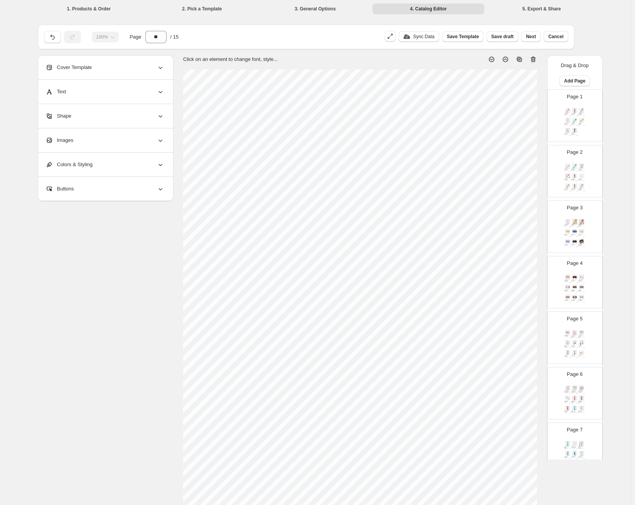
click at [572, 103] on div "Page 1 Gal Pal Exfoliating Facial Brush - PINK SKU: 4512PIS $ 3.00 Gal Pal Exfo…" at bounding box center [572, 113] width 49 height 52
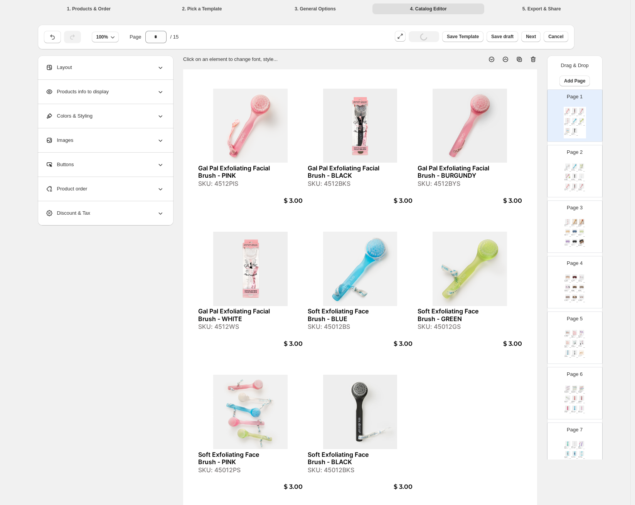
click at [575, 159] on div "Page 2 Soft Exfoliating Face Brush - WHITE SKU: 45012WS $ 3.00 Boxed Soft Compl…" at bounding box center [572, 168] width 49 height 52
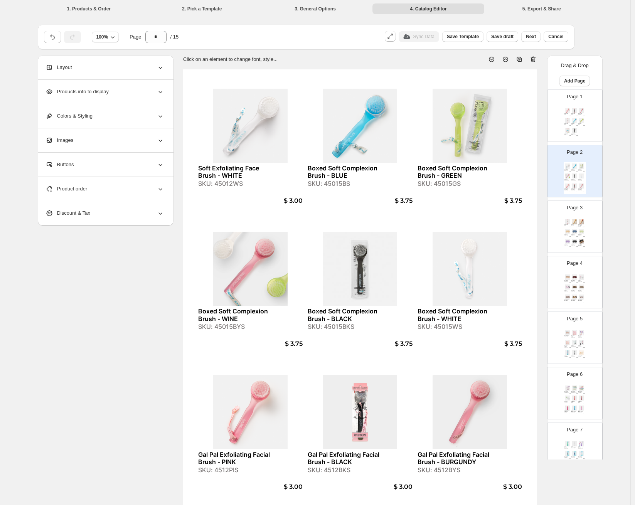
click at [576, 228] on div "Gal Pal Exfoliating Facial Brush - WHITE SKU: 4512WS $ 3.00 Bamboo Exfoliating …" at bounding box center [575, 234] width 22 height 32
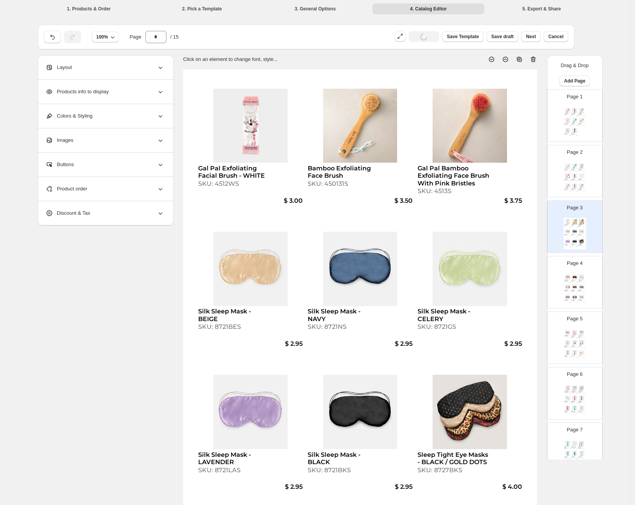
click at [587, 278] on div "Page 4 Sleep Tight Eye Masks - ROSE GOLD / DOTS SKU: 8727RGS $ 4.00 Sleep Tight…" at bounding box center [572, 279] width 49 height 52
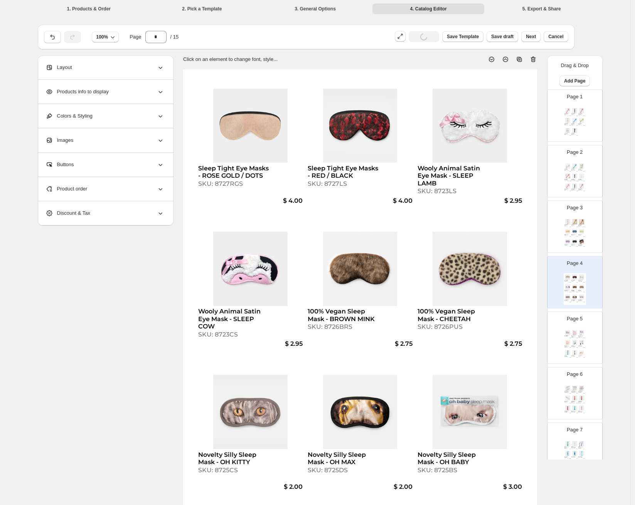
click at [571, 349] on div "Novelty Silly Sleep Mask - OH MAN SKU: 8725MS $ 3.00 Glass Foot Smoother and Na…" at bounding box center [575, 345] width 22 height 32
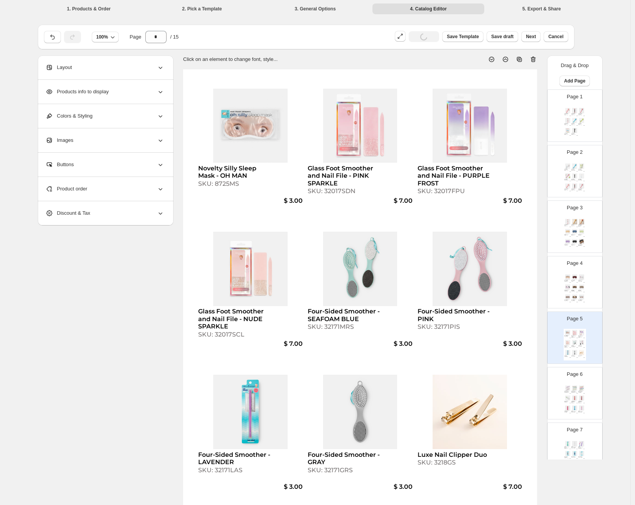
click at [577, 393] on div "Emery Boards - Set of 4 - CONTEMPORARY SKU: 32198S $ 3.00 Emery Boards - Set of…" at bounding box center [575, 400] width 22 height 32
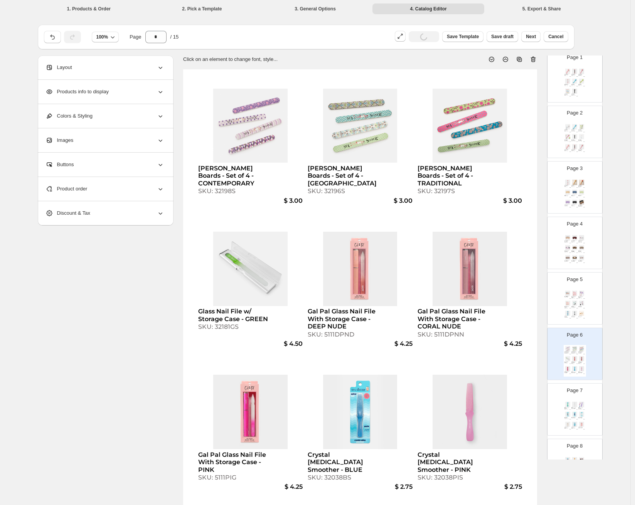
click at [576, 396] on div "Page 7 Crystal Callus Smoother - GREEN SKU: 32038GS $ 2.75 Crystal Callus Smoot…" at bounding box center [572, 407] width 49 height 52
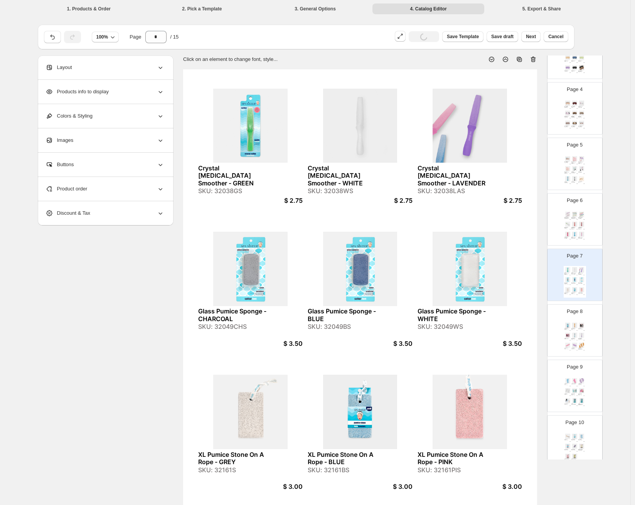
scroll to position [177, 0]
click at [573, 372] on div "Page 9 Foot Brush - BLUE SKU: 32021B $ 1.30 Foot Brush - PINK SKU: 32021PI $ 1.…" at bounding box center [572, 380] width 49 height 52
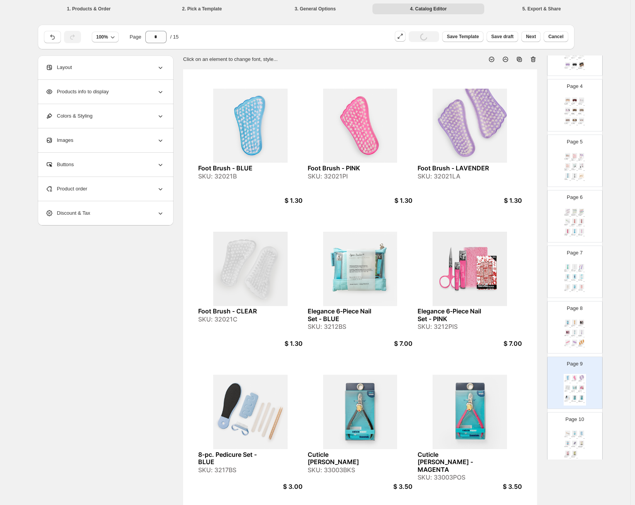
click at [575, 334] on img at bounding box center [574, 332] width 7 height 5
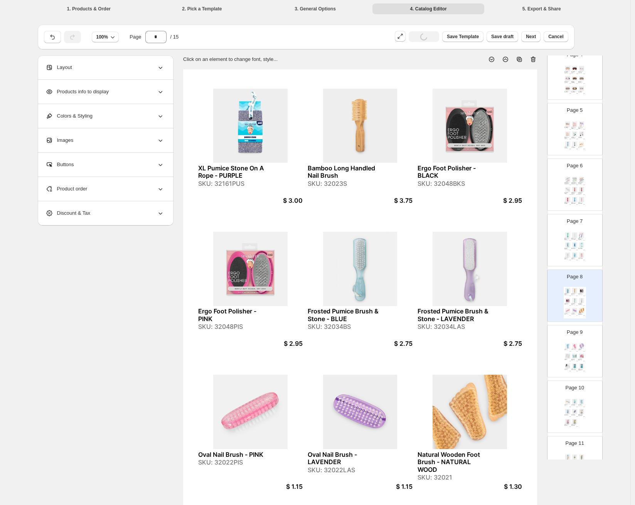
scroll to position [310, 0]
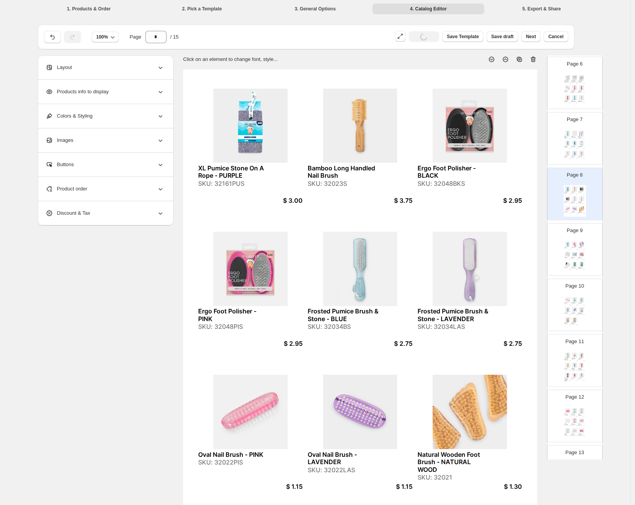
click at [575, 309] on img at bounding box center [574, 309] width 7 height 5
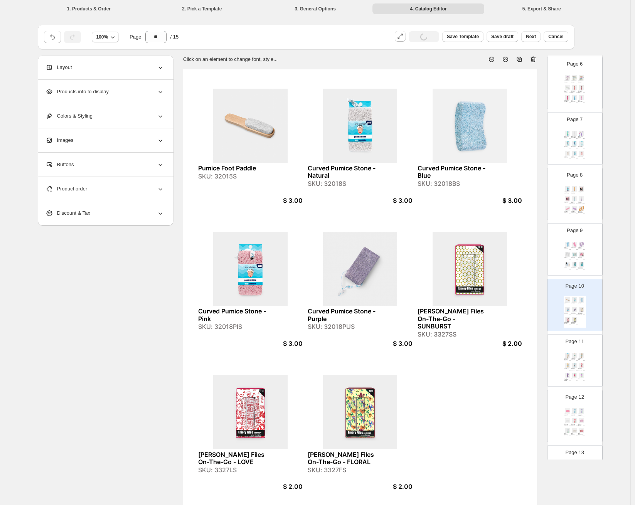
click at [578, 372] on div "Dreamy-Soft Treatment Socks With Jojoba & Lavender Oils SKU: 85153OS $ 6.00 Tre…" at bounding box center [575, 368] width 22 height 32
type input "**"
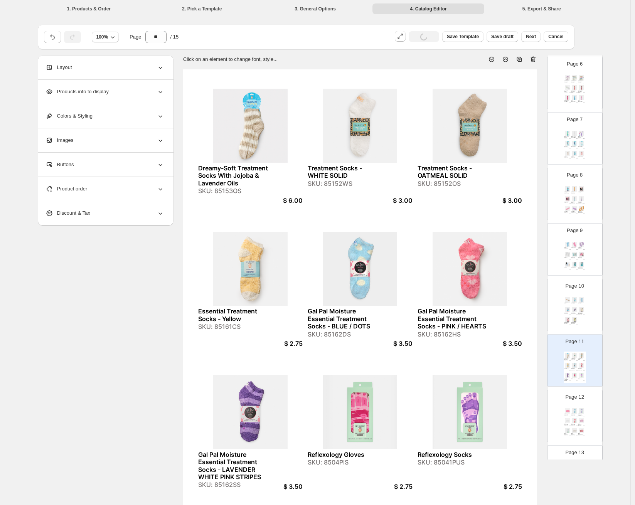
scroll to position [454, 0]
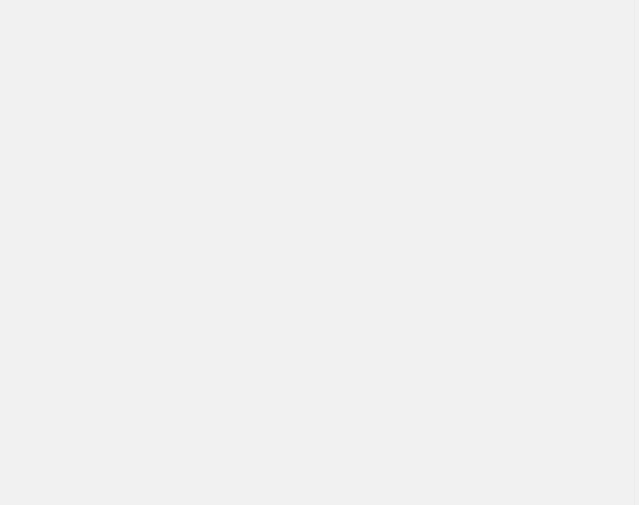
click at [580, 287] on div "Billing Help Center Get Support Suggestion box" at bounding box center [317, 252] width 635 height 505
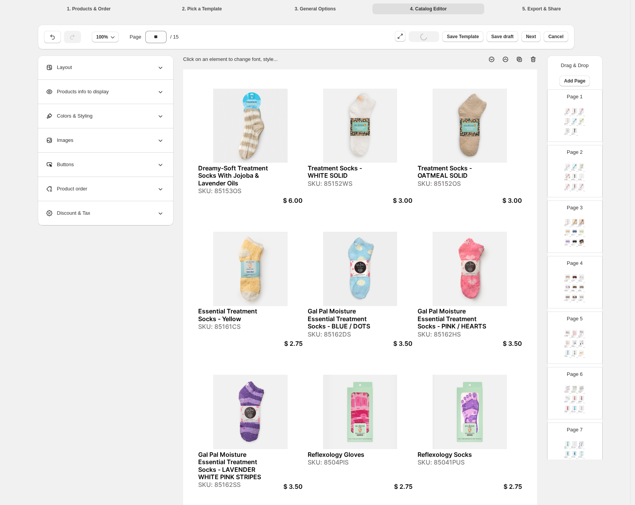
click at [580, 287] on img at bounding box center [581, 287] width 7 height 5
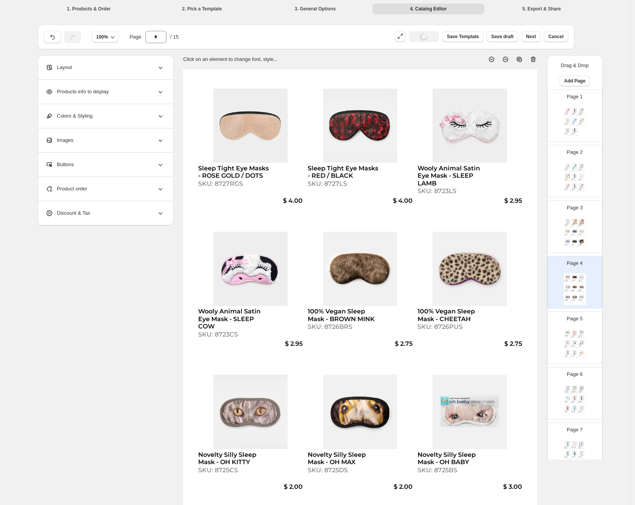
click at [575, 342] on img at bounding box center [574, 342] width 7 height 5
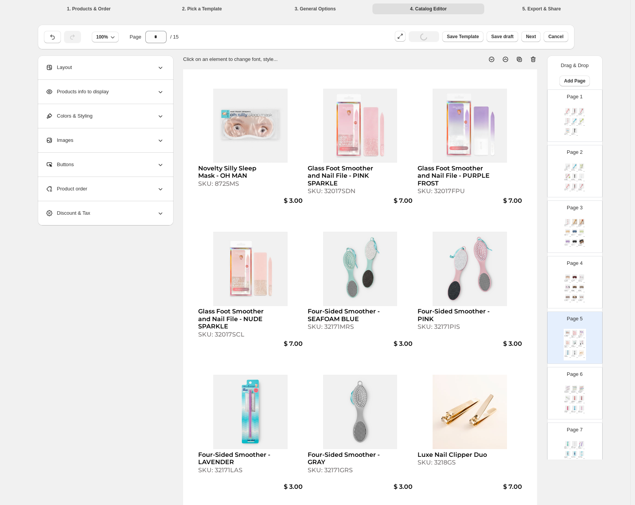
scroll to position [134, 0]
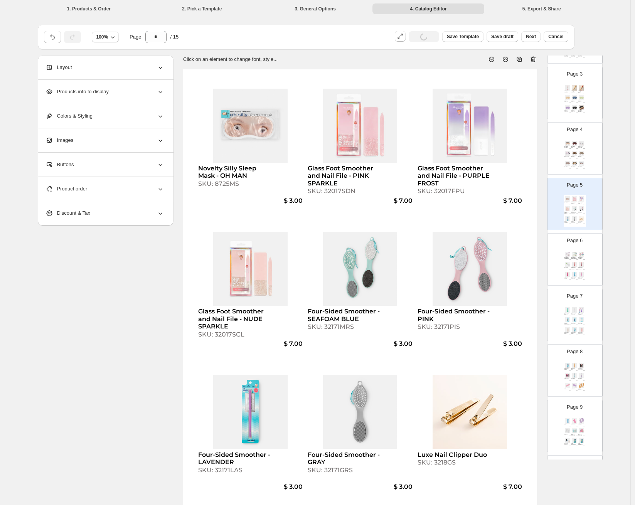
click at [581, 270] on div "Emery Boards - Set of 4 - CONTEMPORARY SKU: 32198S $ 3.00 Emery Boards - Set of…" at bounding box center [575, 267] width 22 height 32
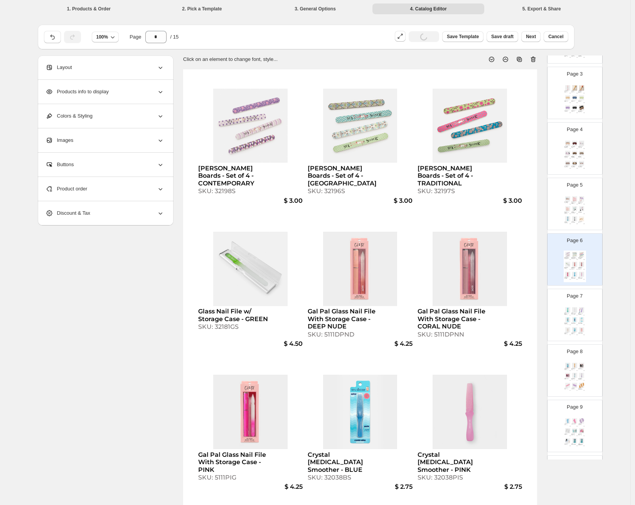
click at [578, 308] on img at bounding box center [581, 309] width 7 height 5
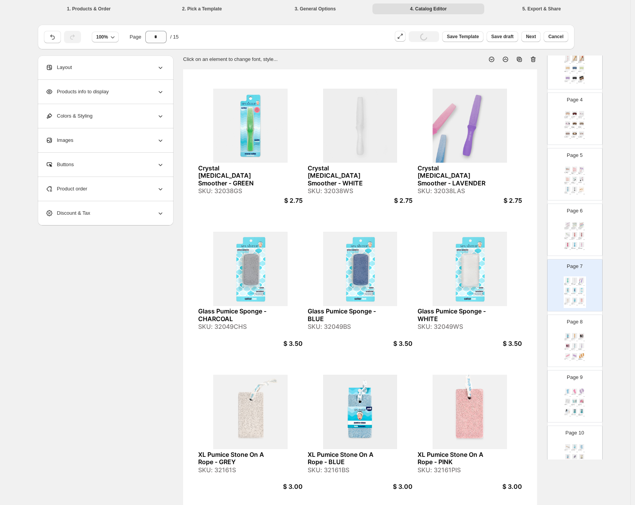
scroll to position [198, 0]
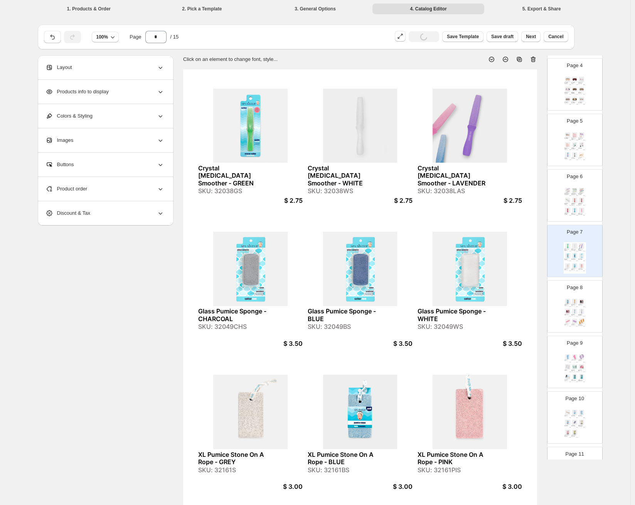
click at [577, 311] on div "XL Pumice Stone On A Rope - PURPLE SKU: 32161PUS $ 3.00 Bamboo Long Handled Nai…" at bounding box center [575, 314] width 22 height 32
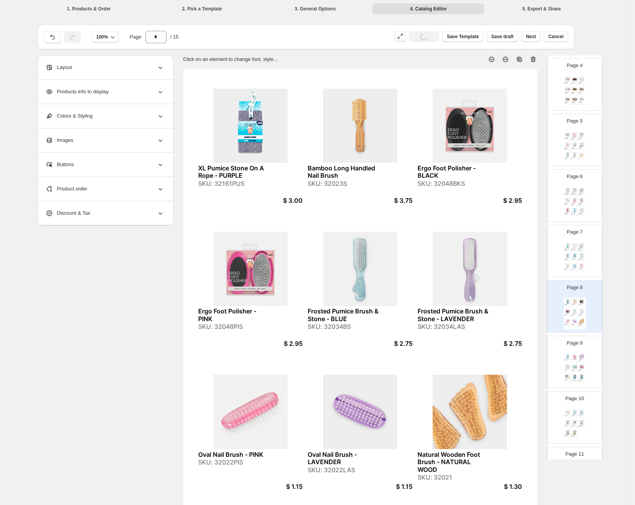
click at [581, 369] on img at bounding box center [581, 366] width 7 height 5
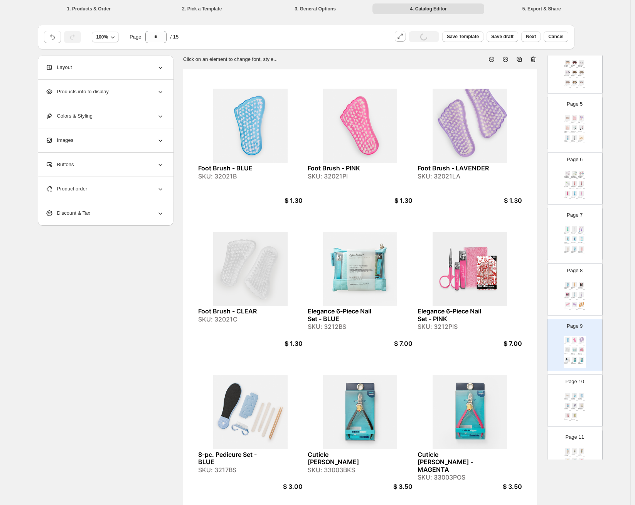
scroll to position [256, 0]
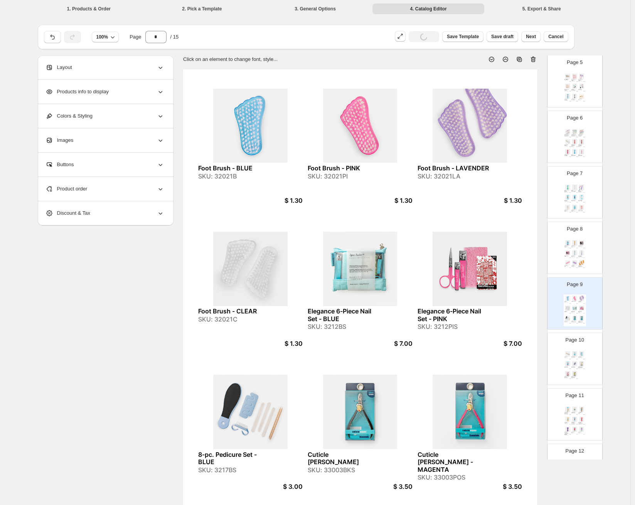
click at [579, 374] on div "Pumice Foot Paddle SKU: 32015S $ 3.00 Curved Pumice Stone - Natural SKU: 32018S…" at bounding box center [575, 366] width 22 height 32
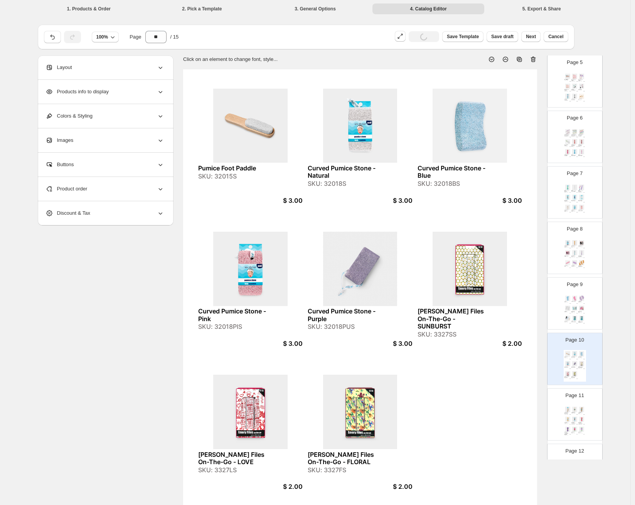
click at [573, 406] on div "Dreamy-Soft Treatment Socks With Jojoba & Lavender Oils SKU: 85153OS $ 6.00 Tre…" at bounding box center [575, 422] width 22 height 32
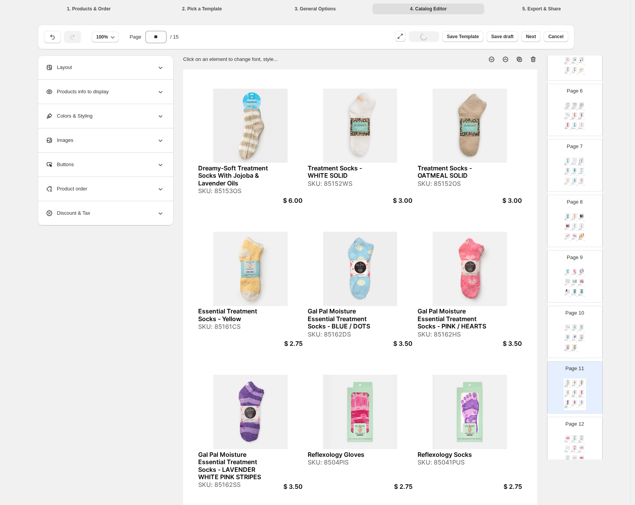
scroll to position [390, 0]
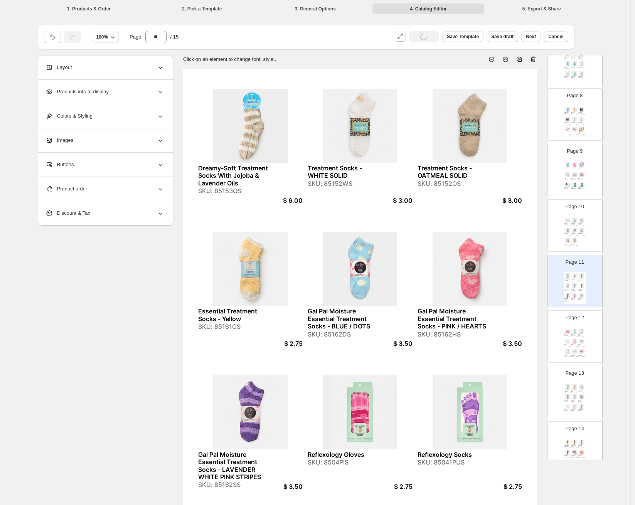
click at [573, 339] on img at bounding box center [574, 341] width 7 height 5
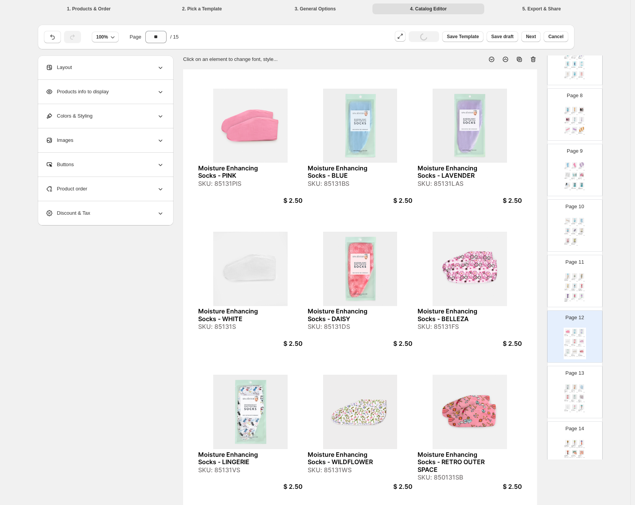
click at [576, 389] on img at bounding box center [574, 386] width 7 height 5
type input "**"
